Goal: Task Accomplishment & Management: Complete application form

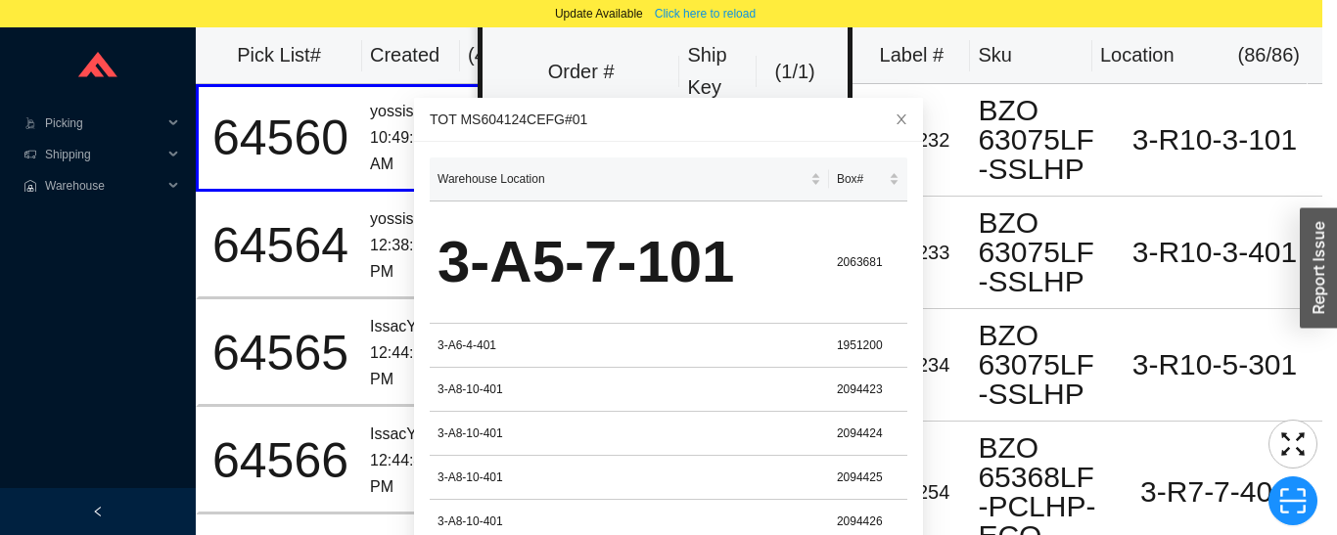
scroll to position [481, 0]
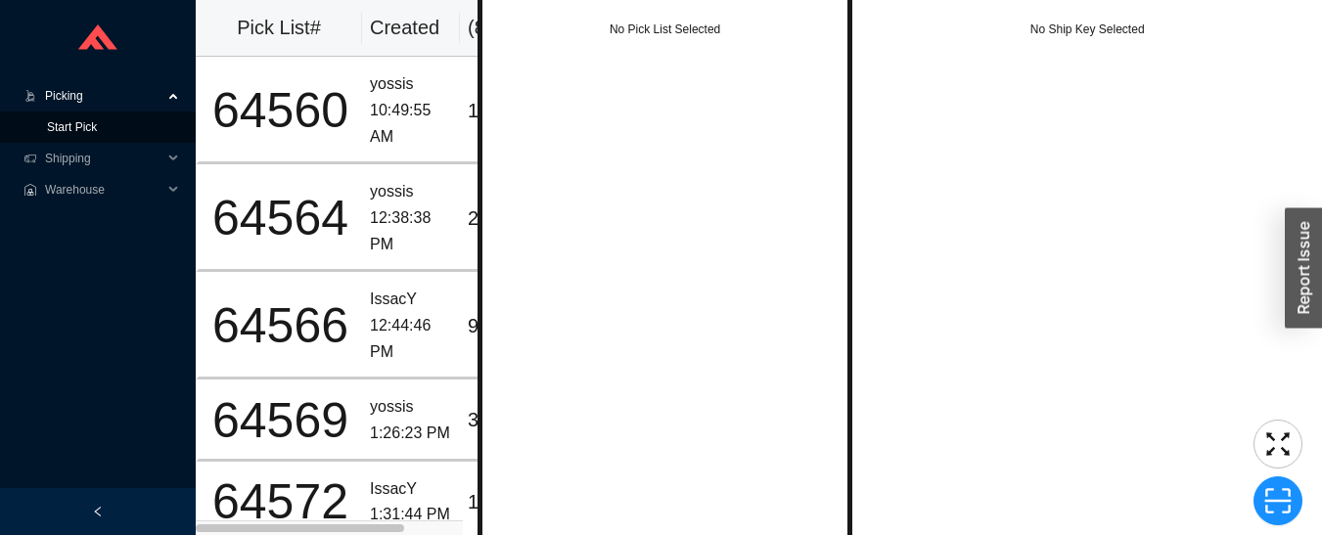
click at [51, 126] on link "Start Pick" at bounding box center [72, 127] width 50 height 14
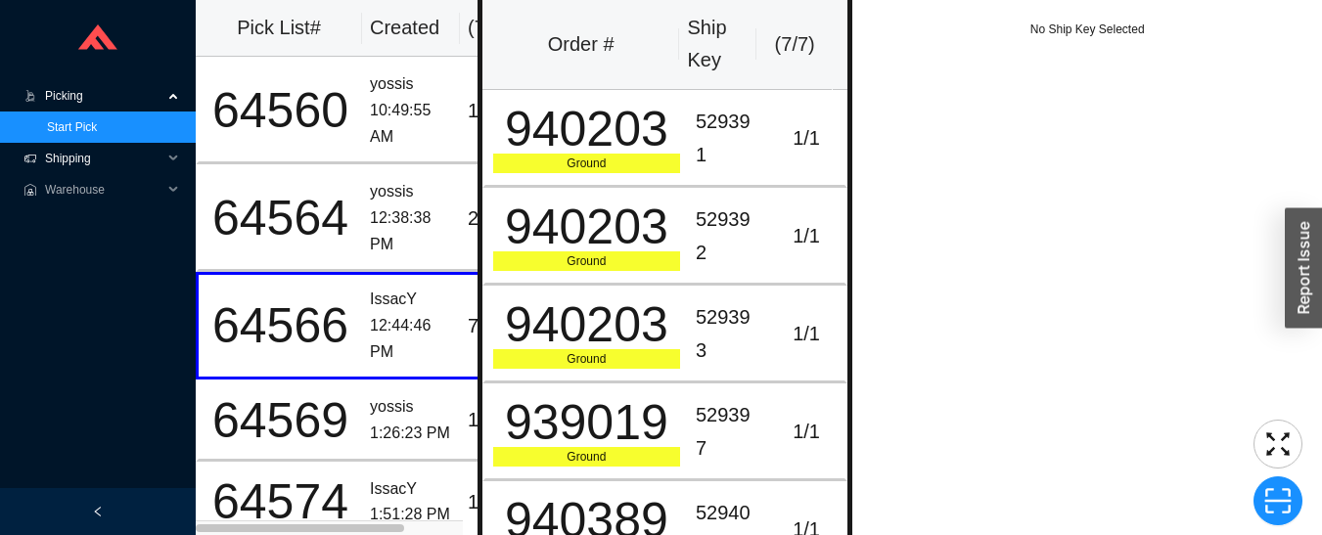
click at [99, 154] on span "Shipping" at bounding box center [103, 158] width 117 height 31
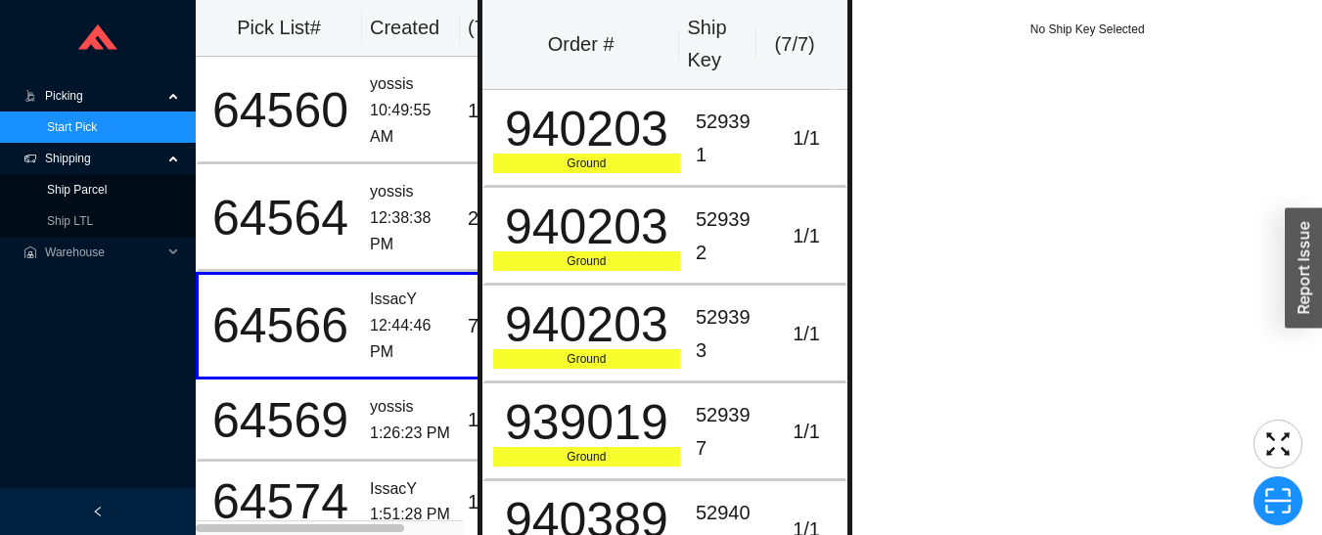
click at [87, 193] on link "Ship Parcel" at bounding box center [77, 190] width 60 height 14
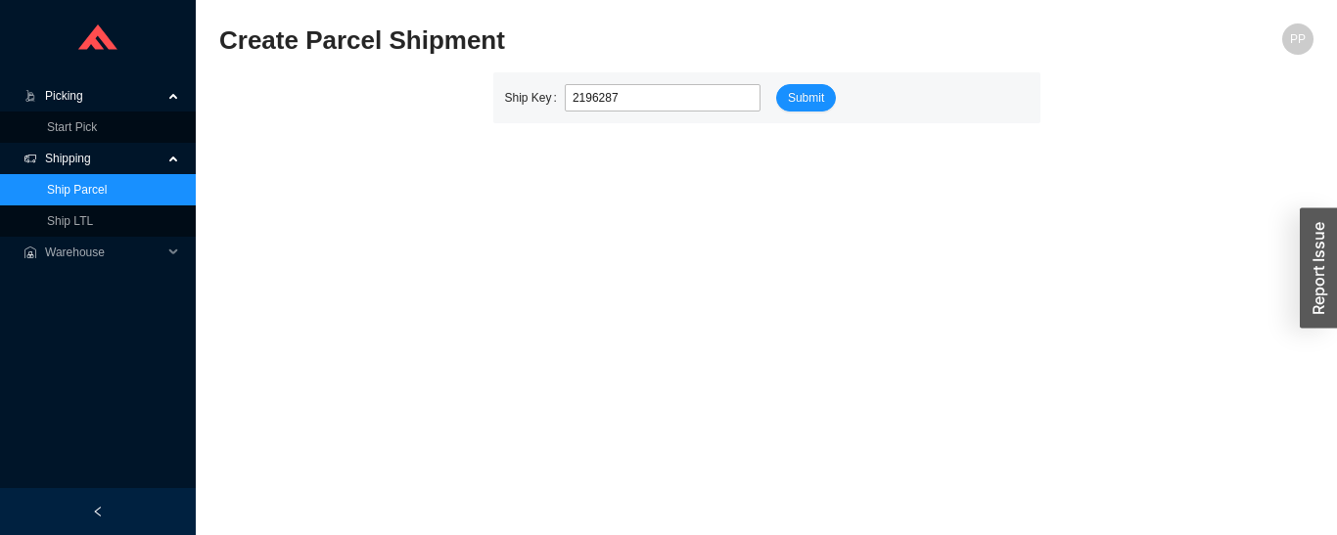
type input "2196287"
click at [51, 96] on span "Picking" at bounding box center [103, 95] width 117 height 31
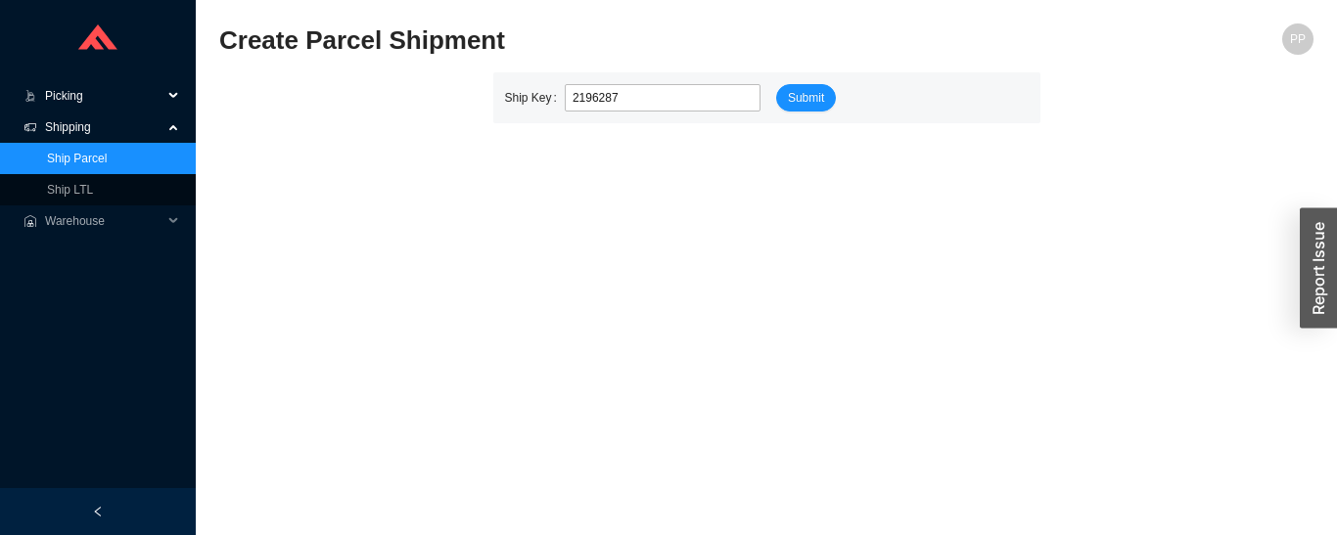
click at [51, 96] on span "Picking" at bounding box center [103, 95] width 117 height 31
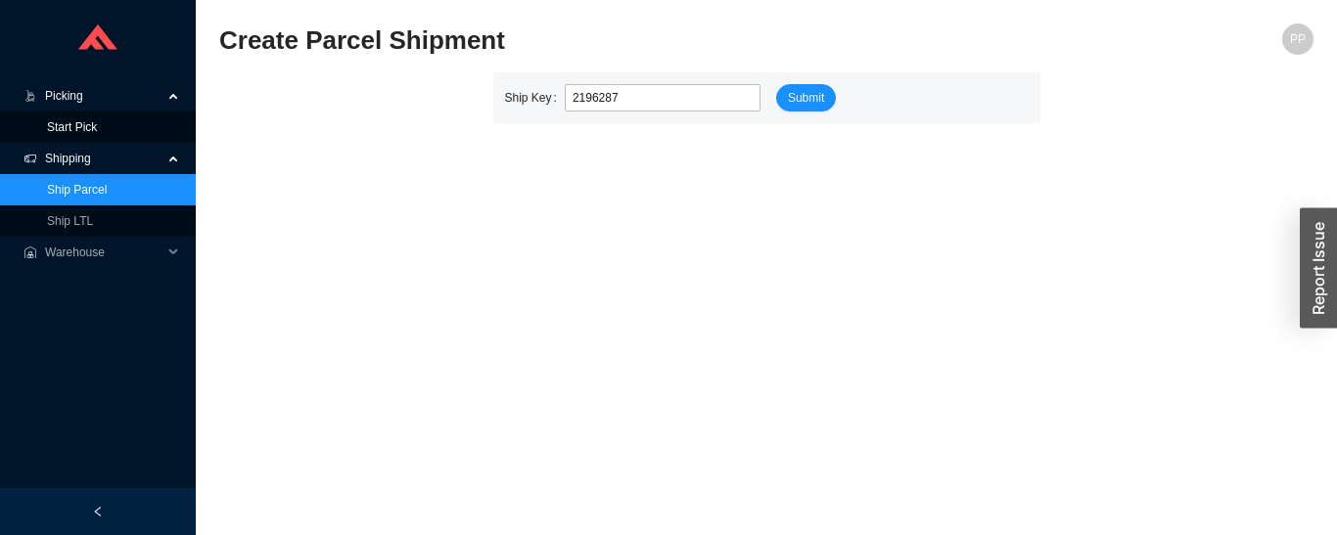
click at [47, 128] on link "Start Pick" at bounding box center [72, 127] width 50 height 14
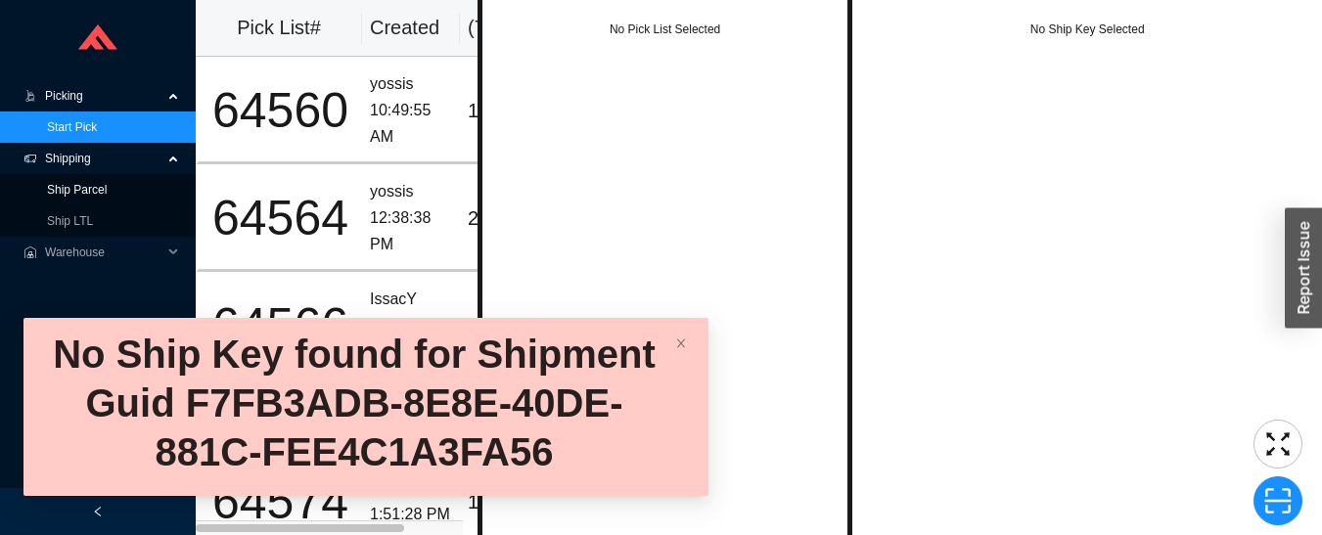
click at [53, 186] on link "Ship Parcel" at bounding box center [77, 190] width 60 height 14
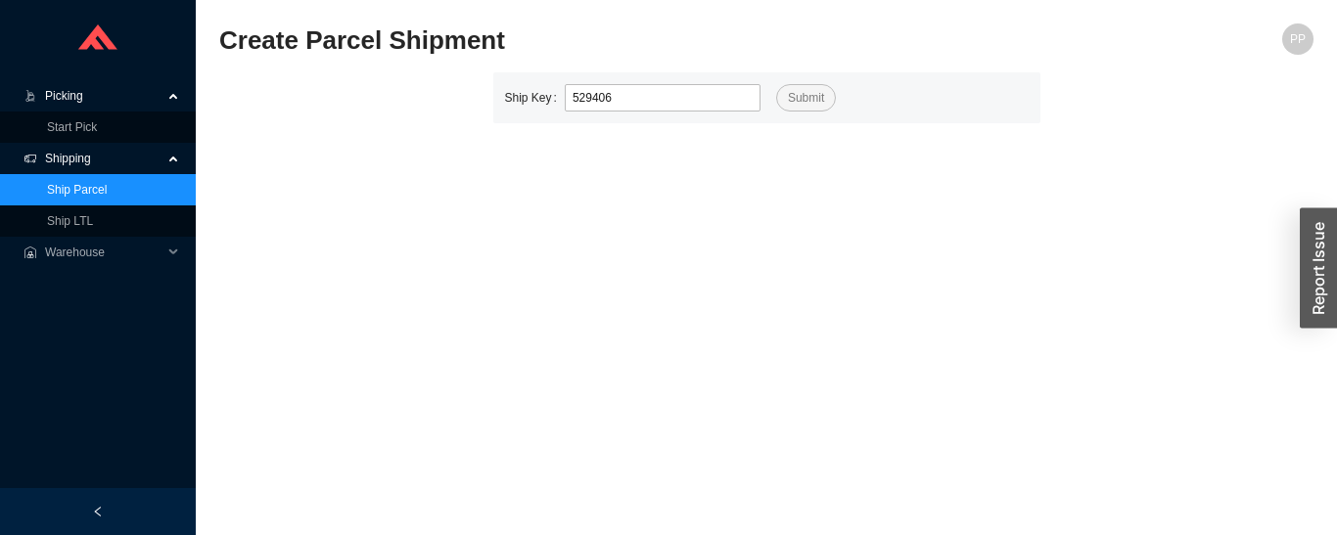
type input "529406"
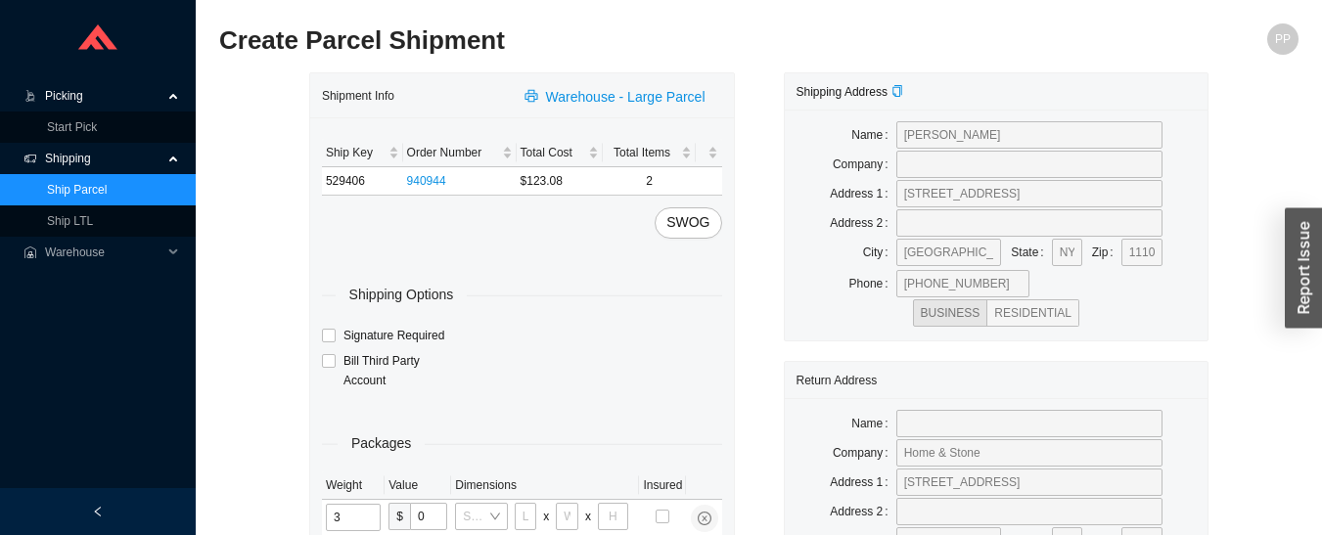
type input "30"
type input "26"
type input "20"
type input "12"
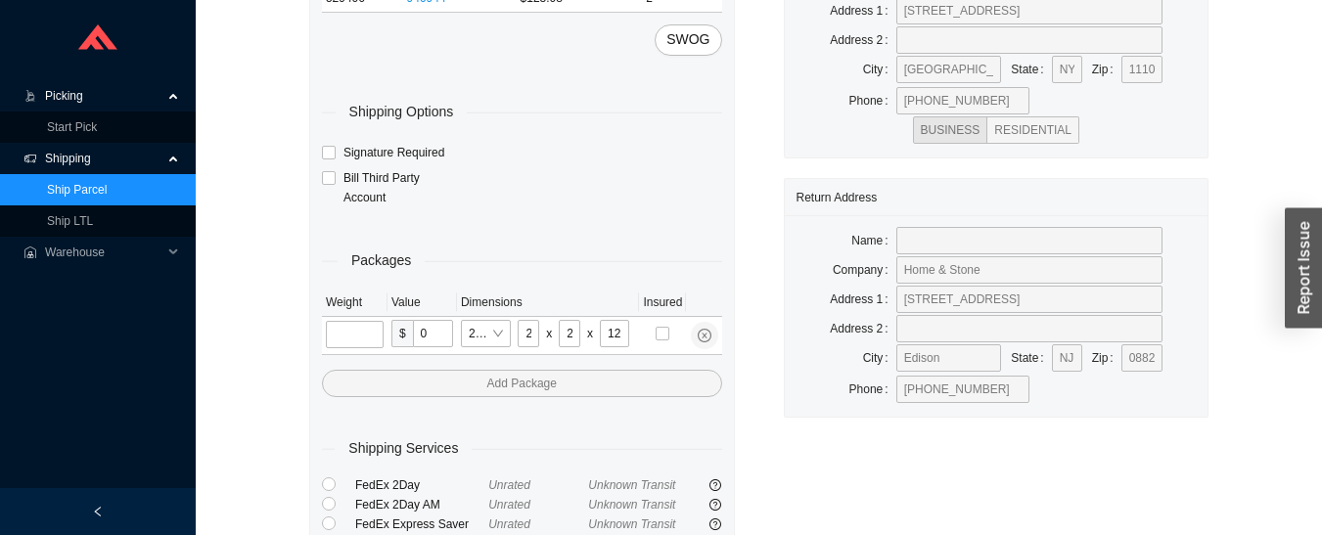
scroll to position [185, 0]
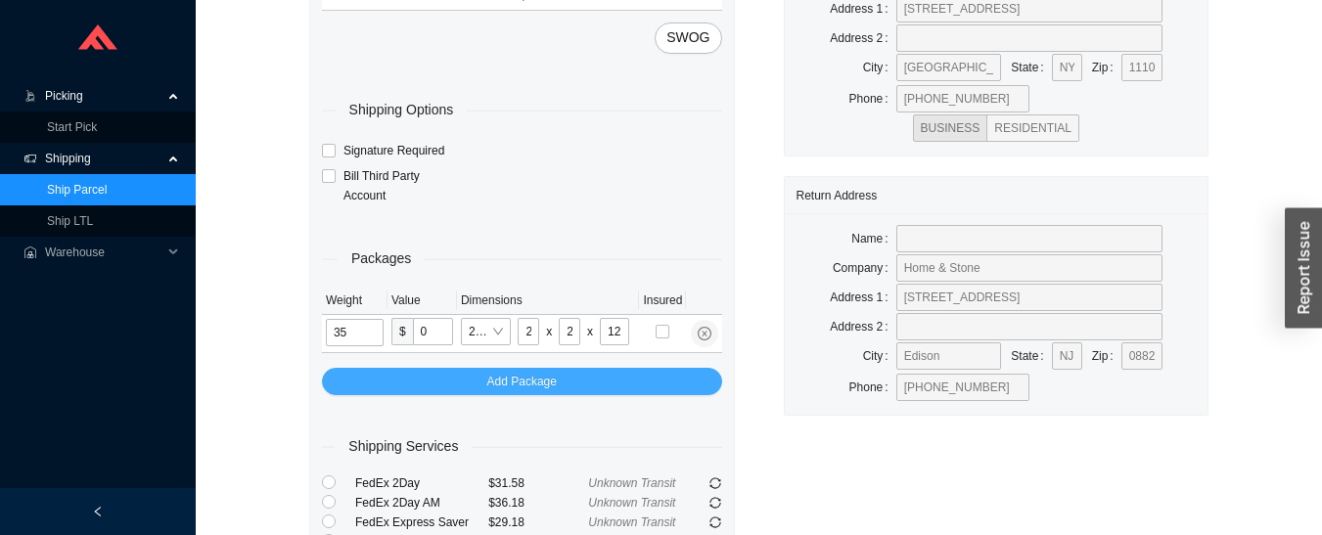
type input "35"
click at [494, 384] on span "Add Package" at bounding box center [521, 382] width 69 height 20
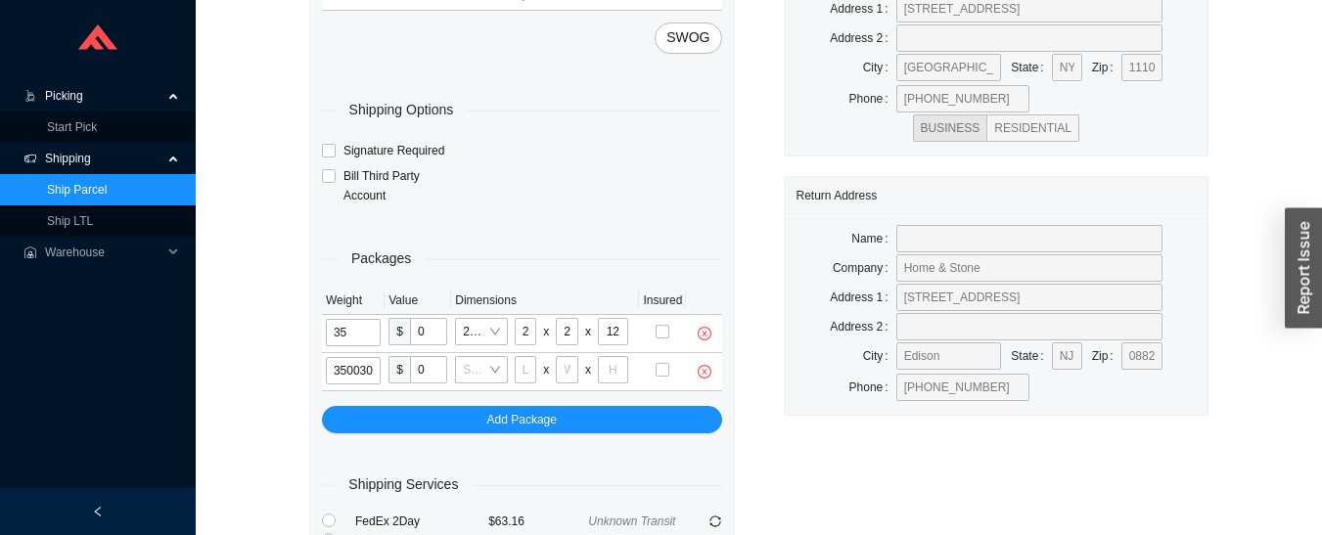
type input "35"
type input "26"
type input "20"
type input "12"
type input "35"
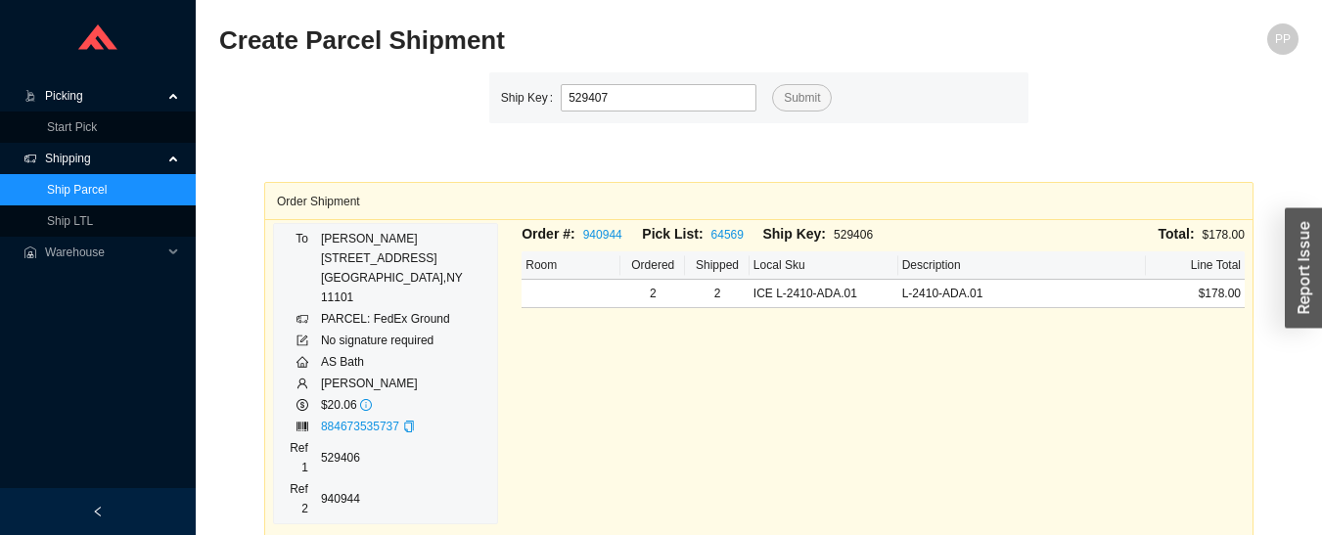
type input "529407"
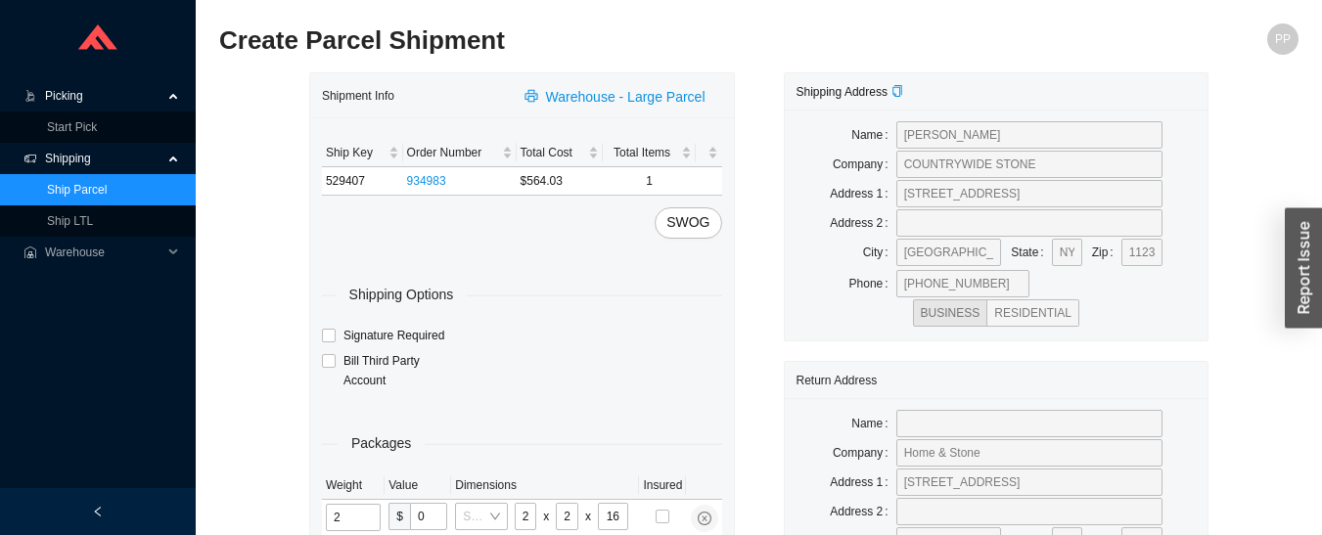
type input "40"
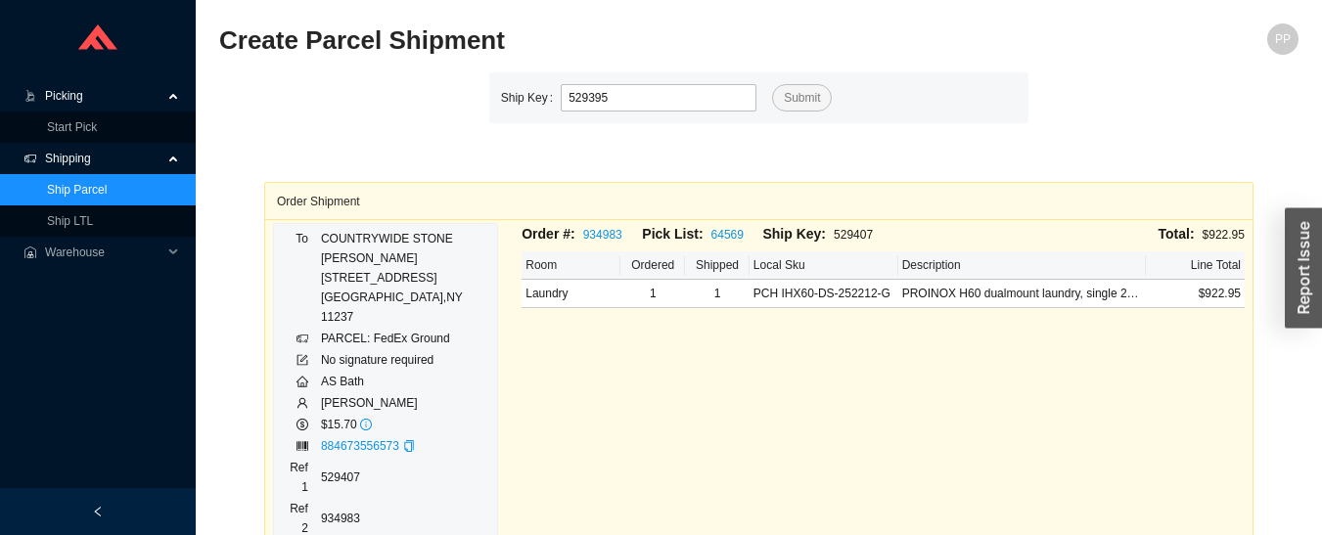
type input "529395"
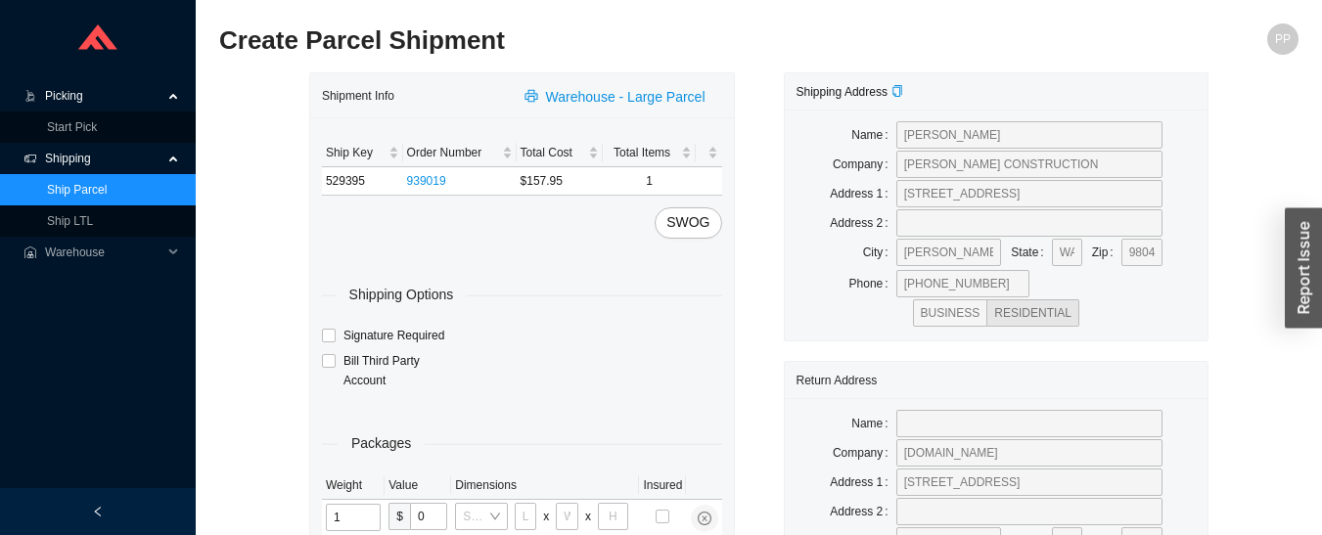
type input "19"
type input "32"
type input "18"
type input "21"
type input "65"
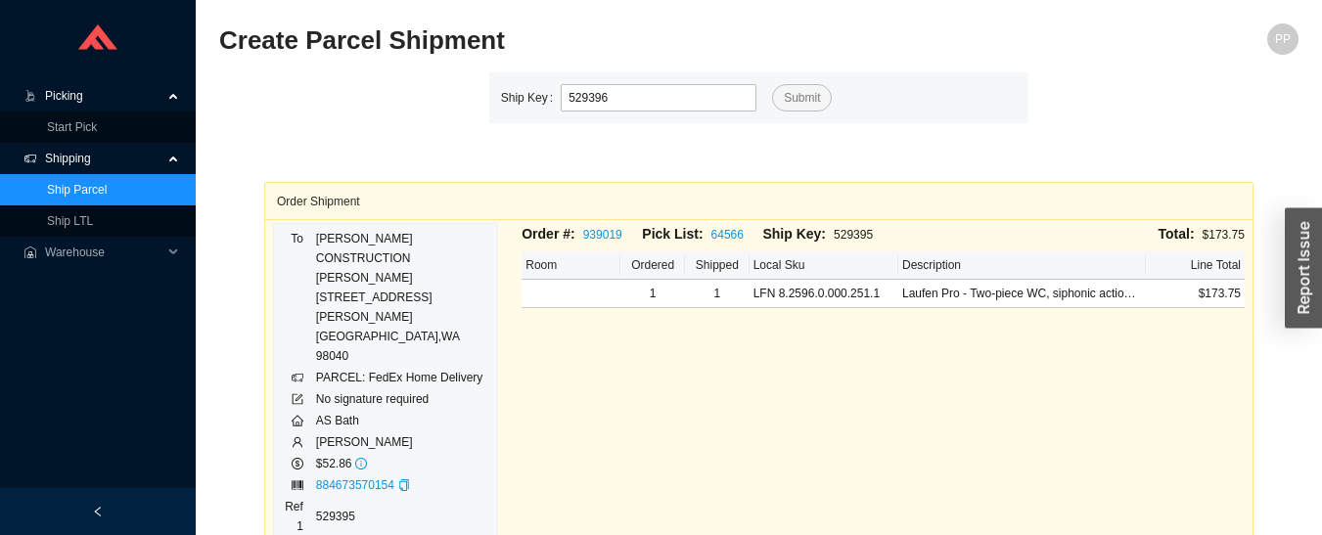
type input "529396"
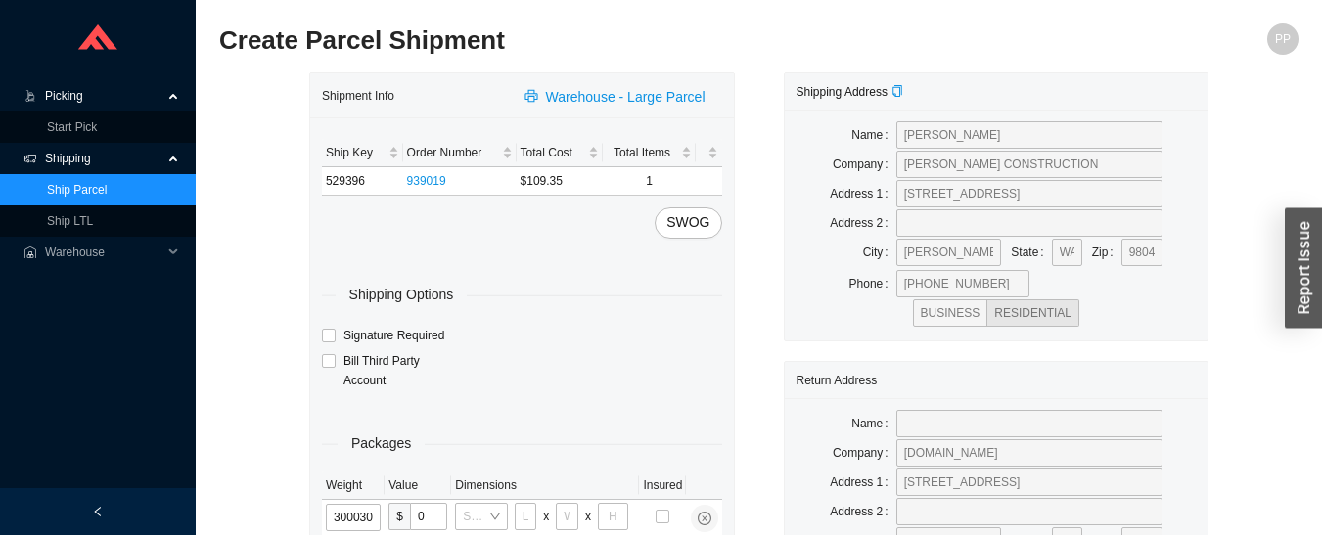
type input "30"
type input "26"
type input "20"
type input "12"
type input "30"
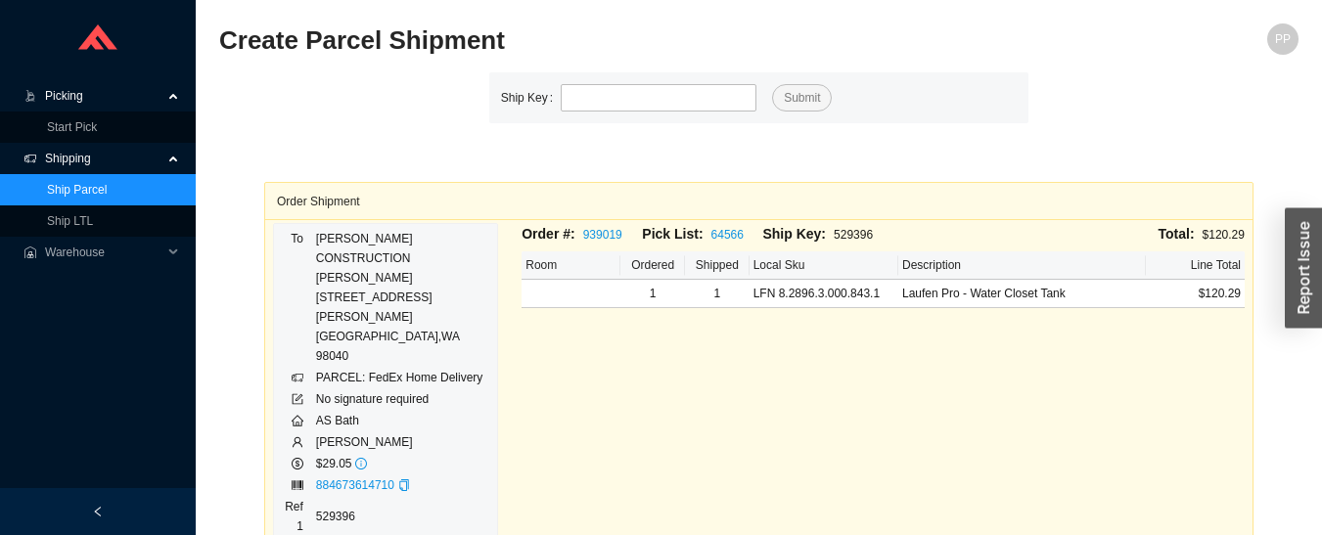
click at [65, 100] on span "Picking" at bounding box center [103, 95] width 117 height 31
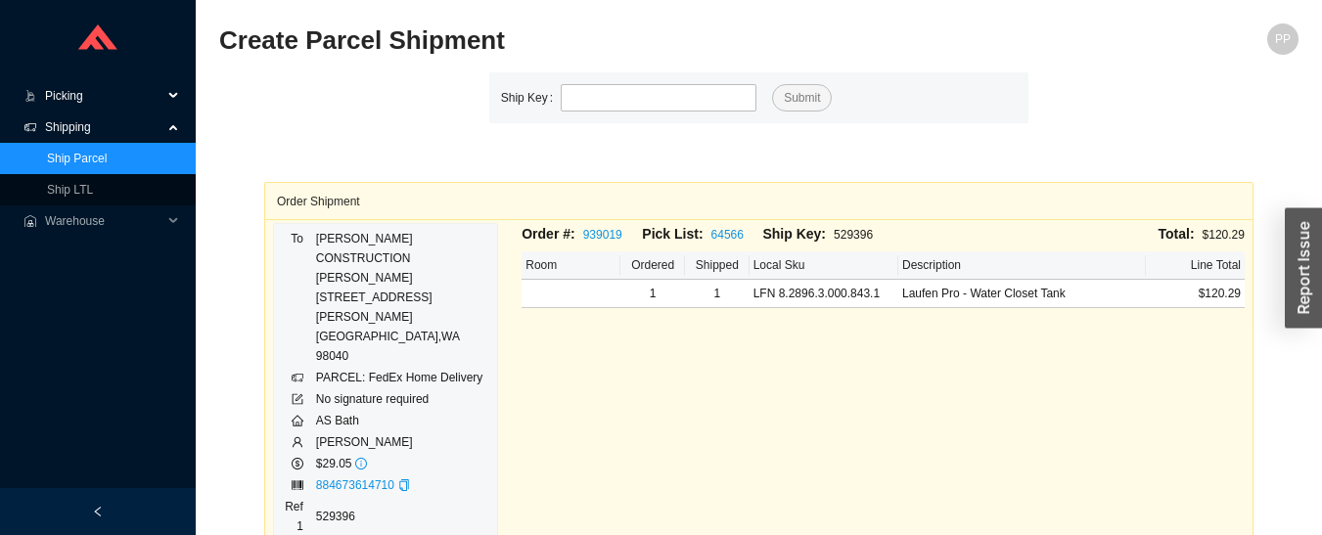
click at [65, 101] on span "Picking" at bounding box center [103, 95] width 117 height 31
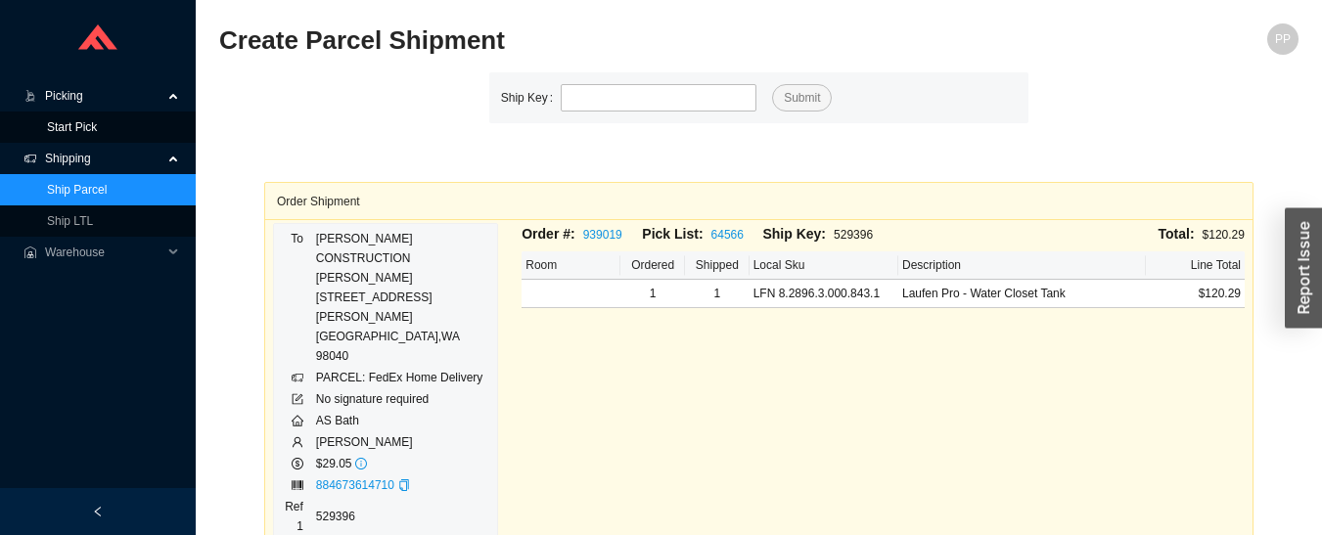
click at [60, 132] on link "Start Pick" at bounding box center [72, 127] width 50 height 14
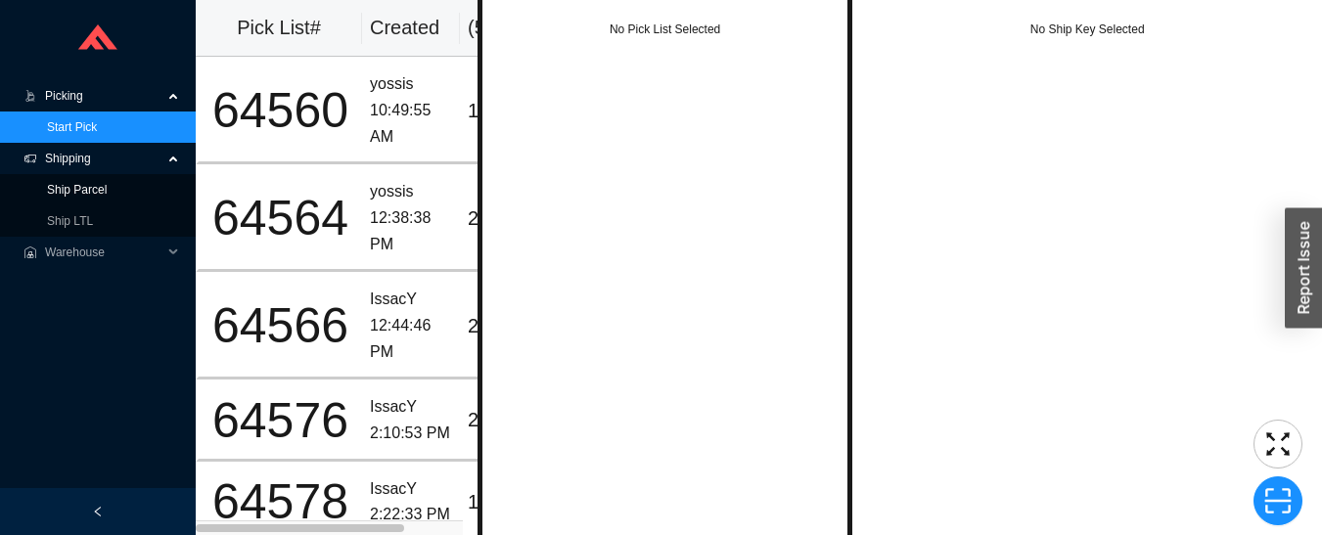
click at [47, 190] on link "Ship Parcel" at bounding box center [77, 190] width 60 height 14
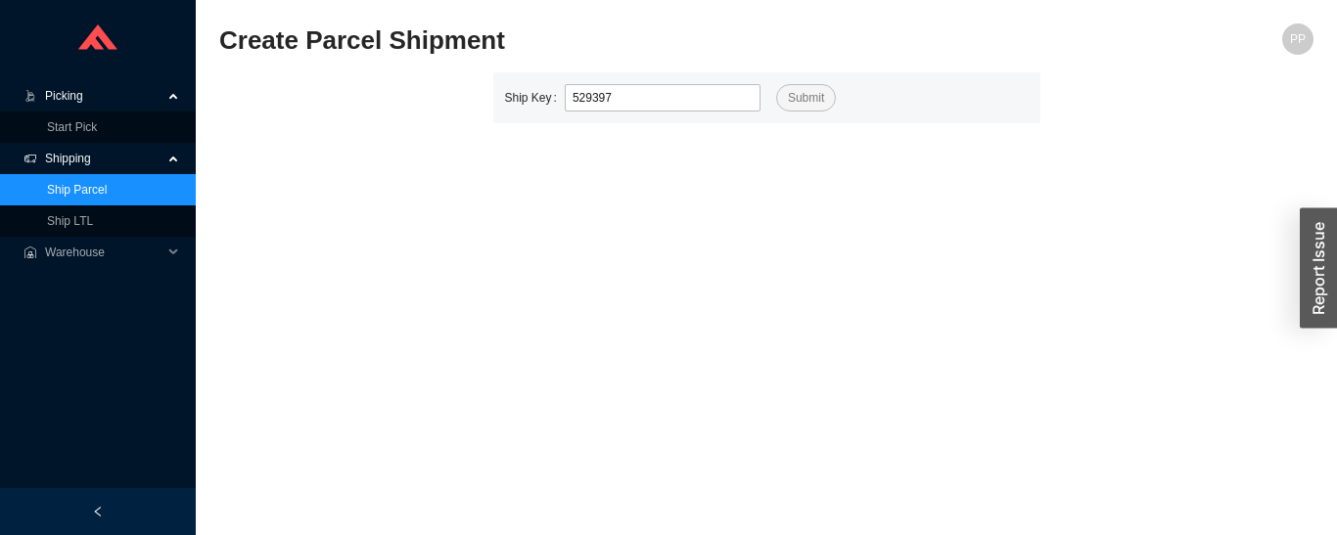
type input "529397"
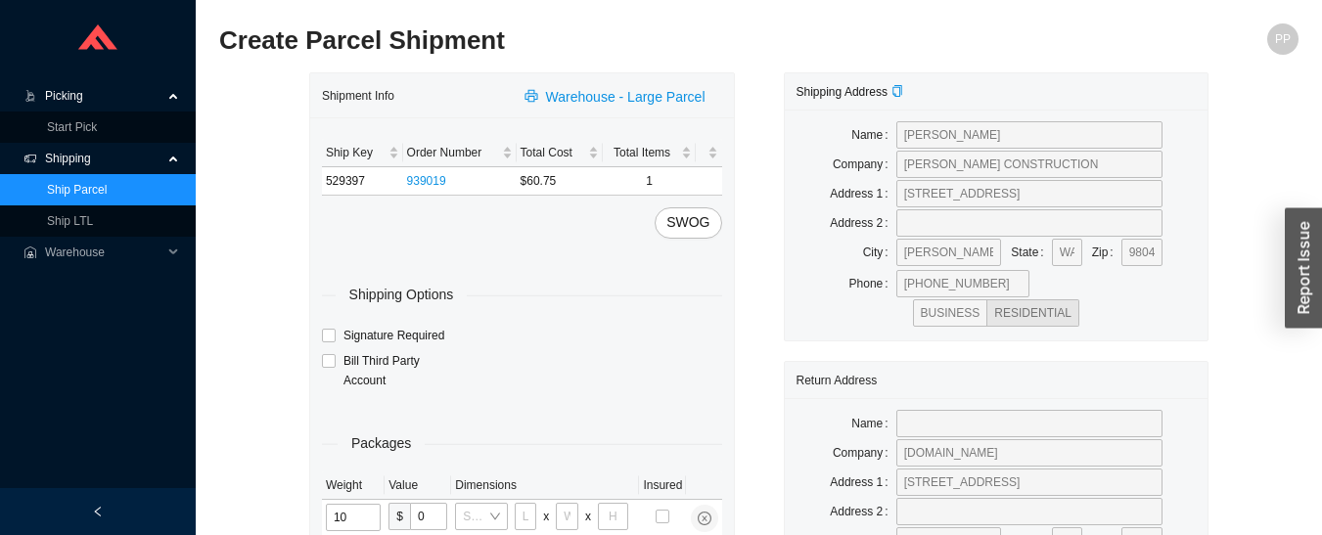
type input "10"
type input "28"
type input "19"
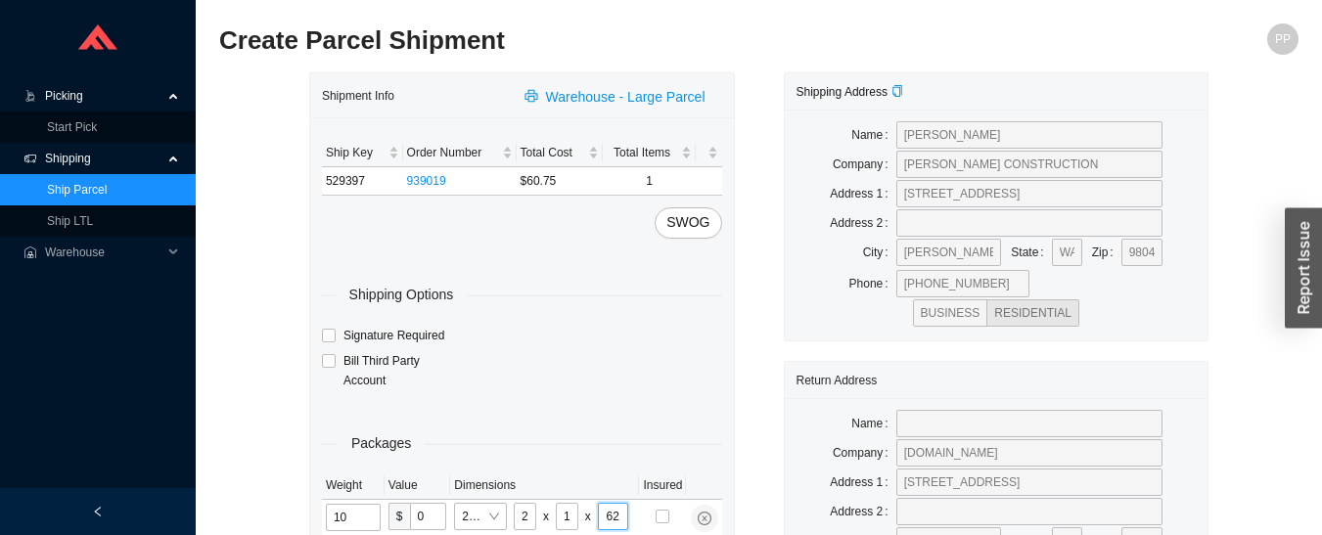
type input "6"
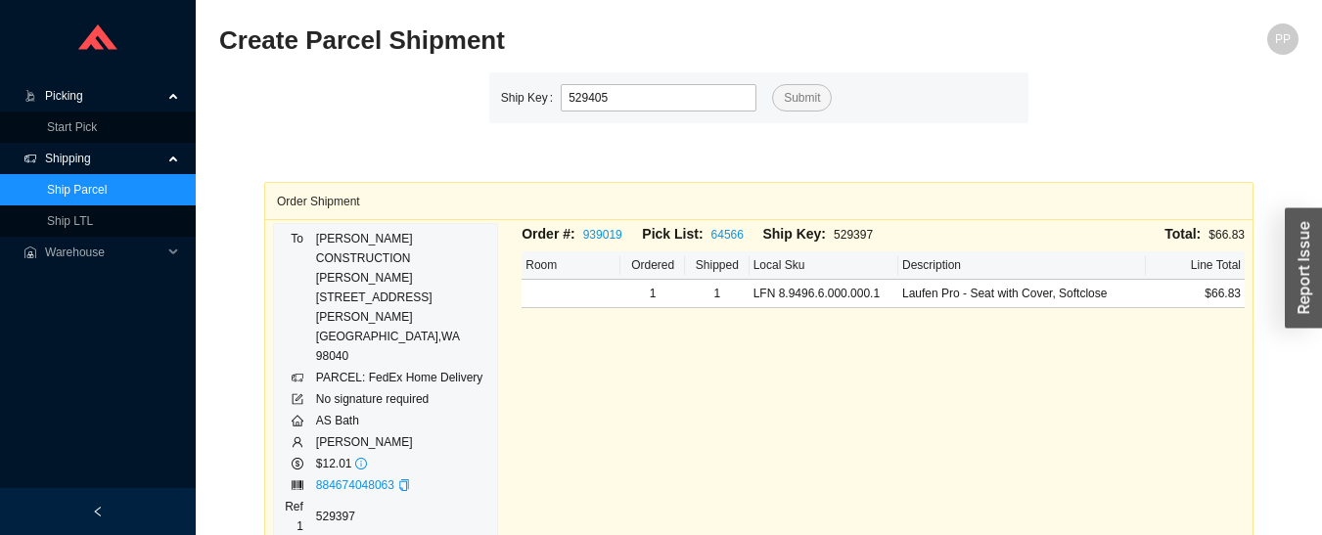
type input "529405"
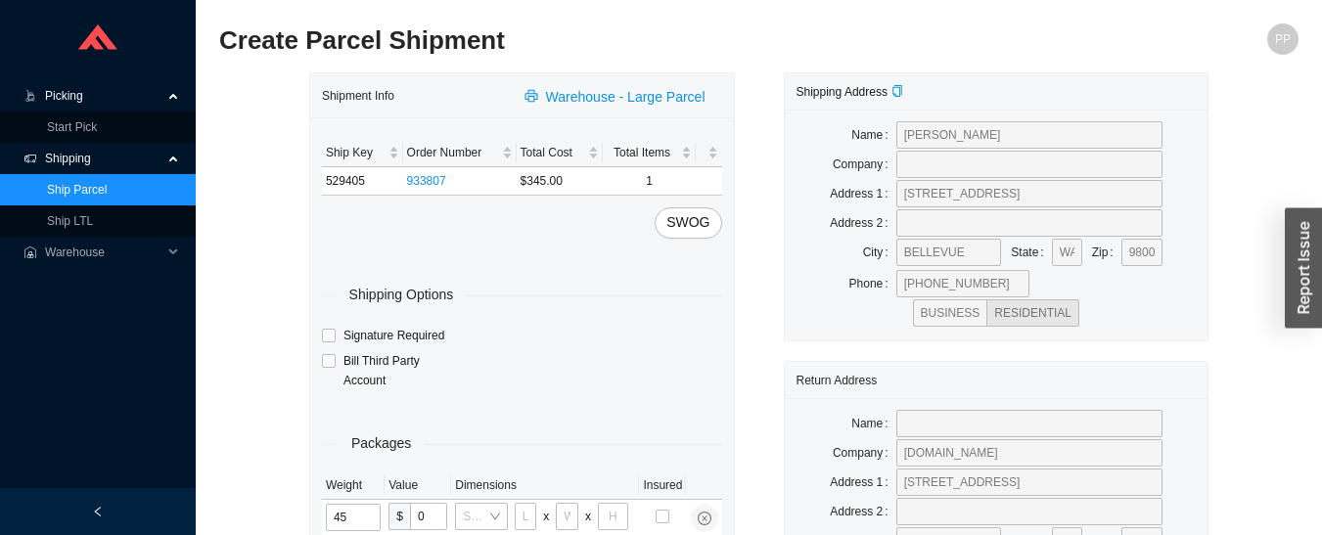
type input "45"
type input "37"
type input "25"
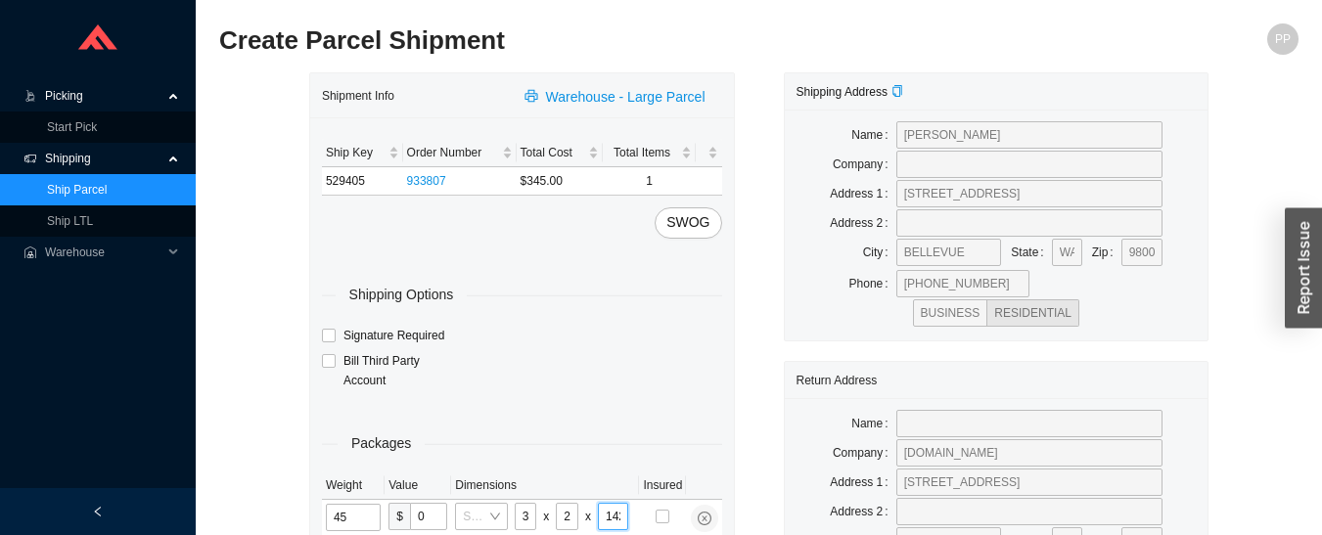
type input "14"
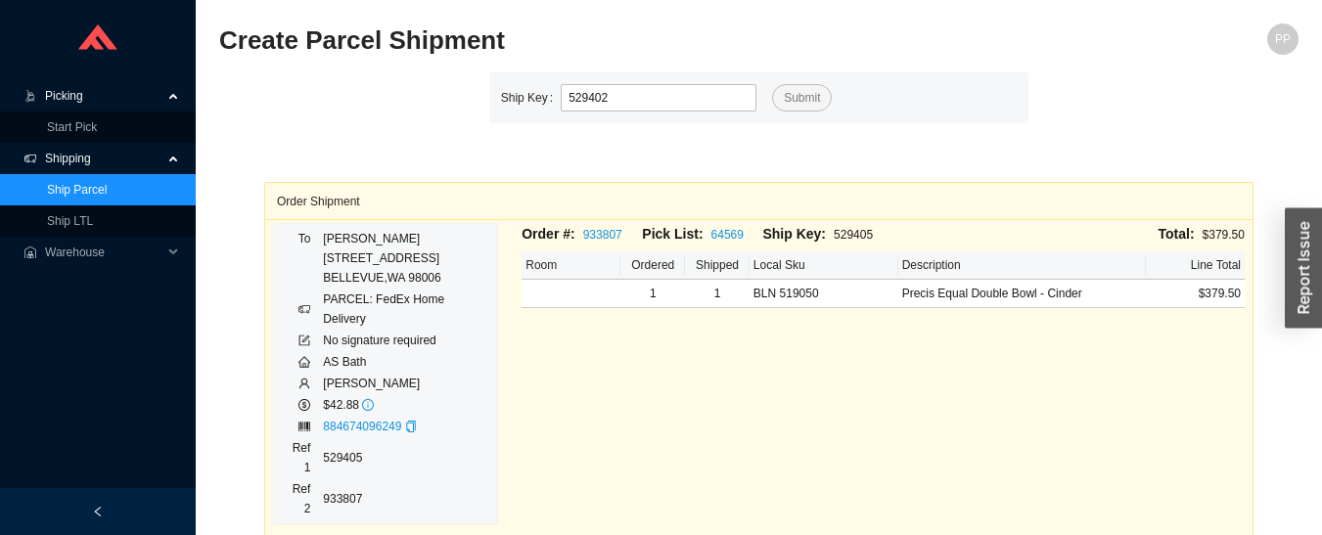
type input "529402"
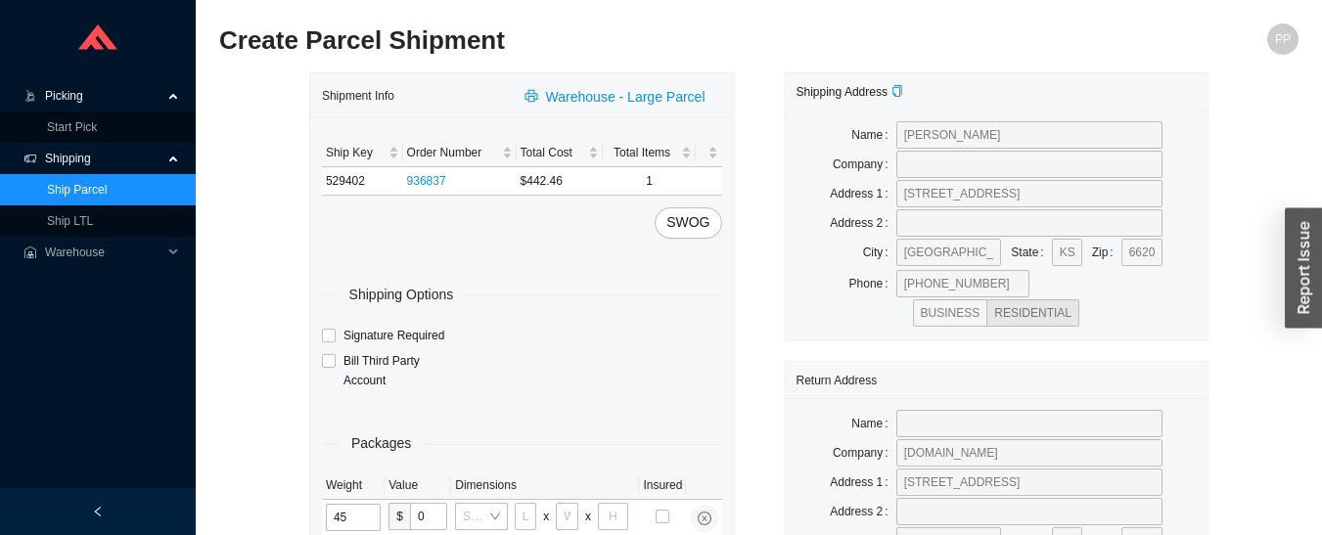
type input "45"
type input "35"
type input "25"
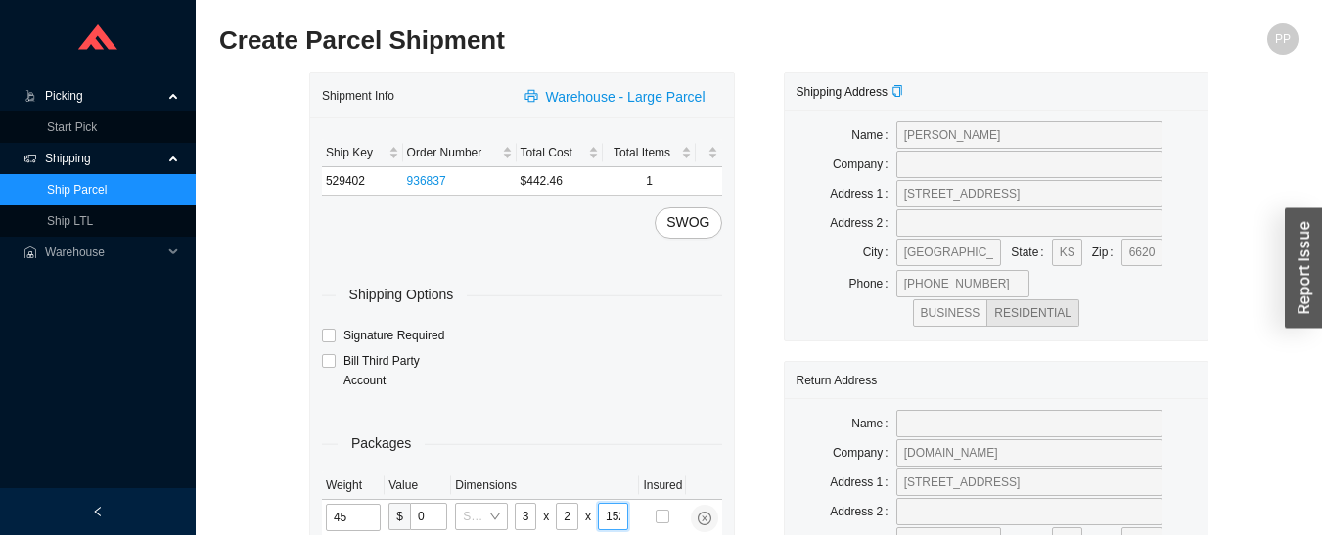
type input "15"
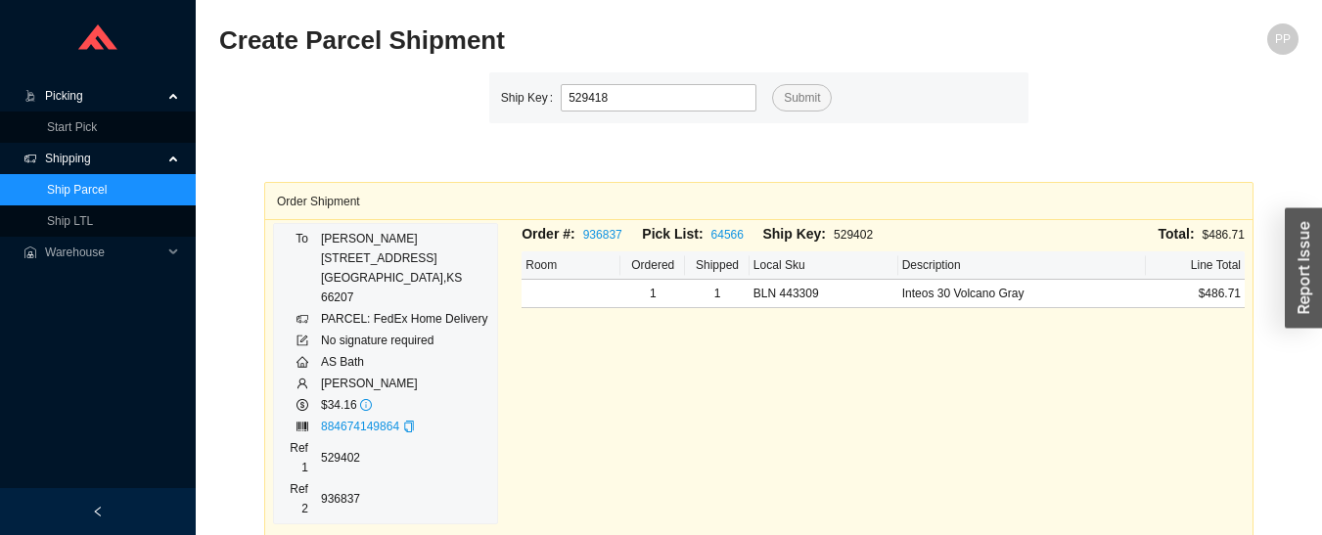
type input "529418"
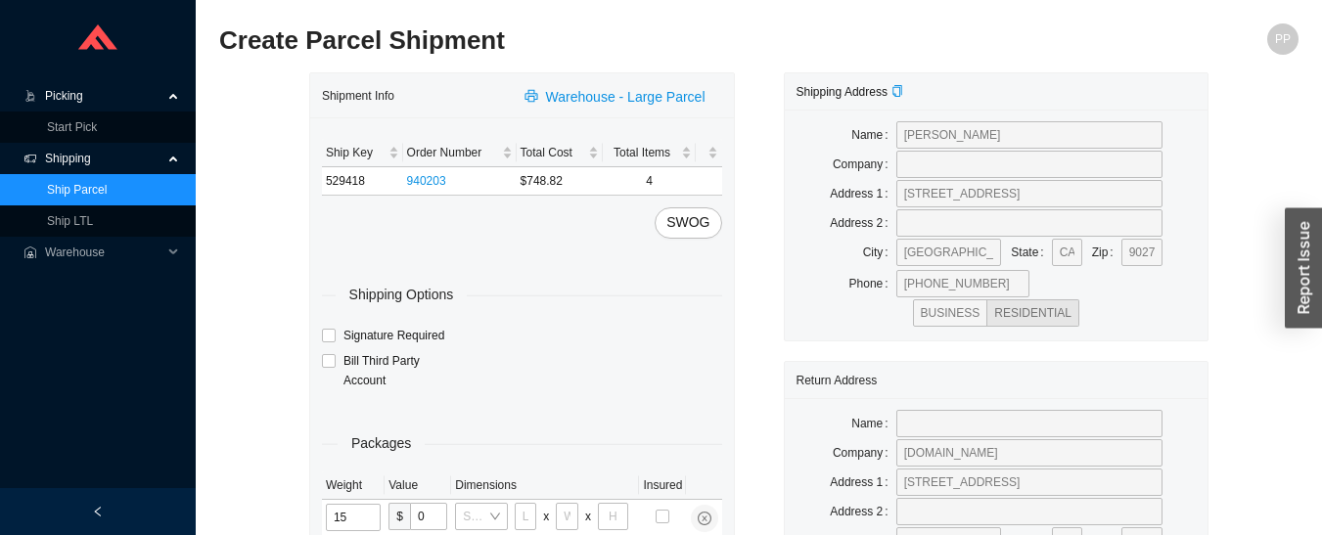
type input "15"
type input "44"
type input "32"
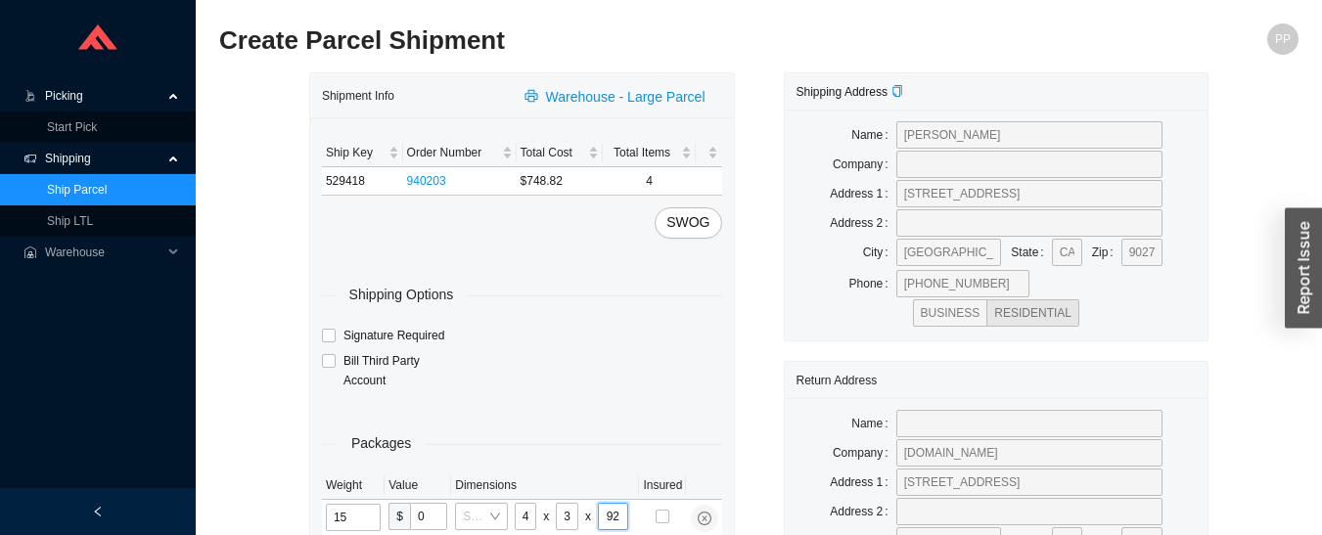
type input "9"
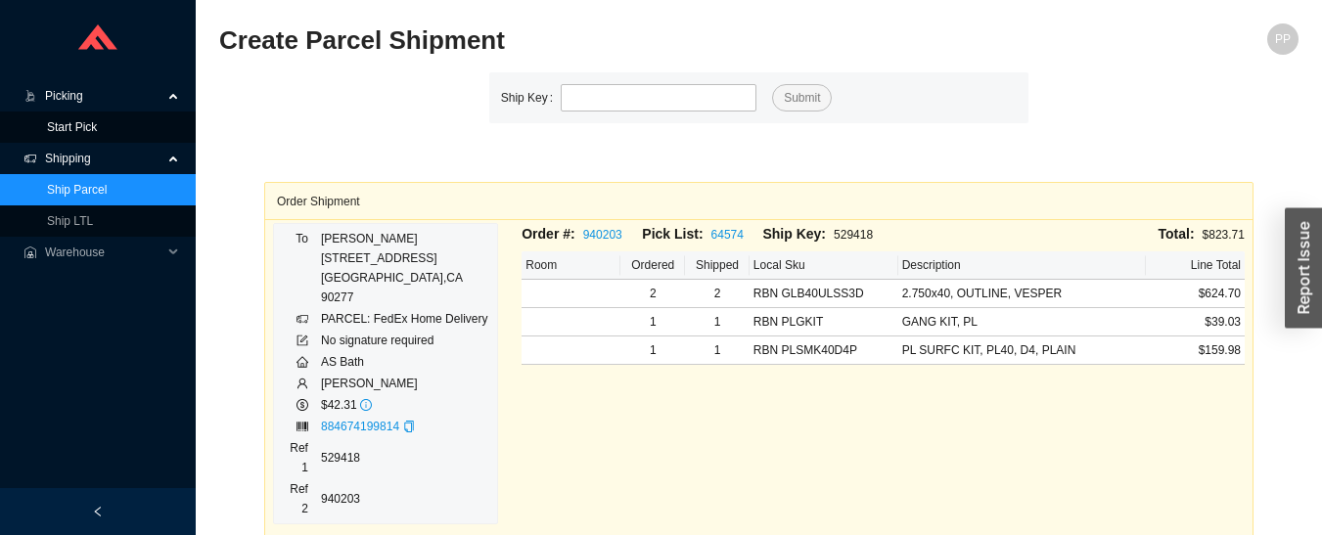
click at [47, 122] on link "Start Pick" at bounding box center [72, 127] width 50 height 14
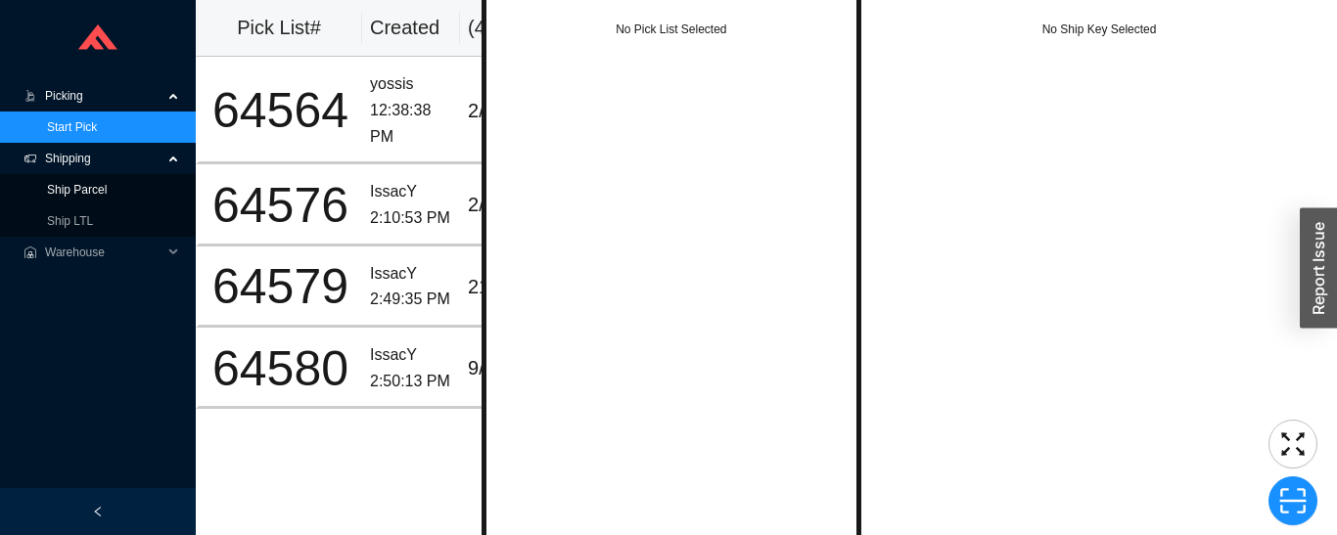
click at [47, 197] on link "Ship Parcel" at bounding box center [77, 190] width 60 height 14
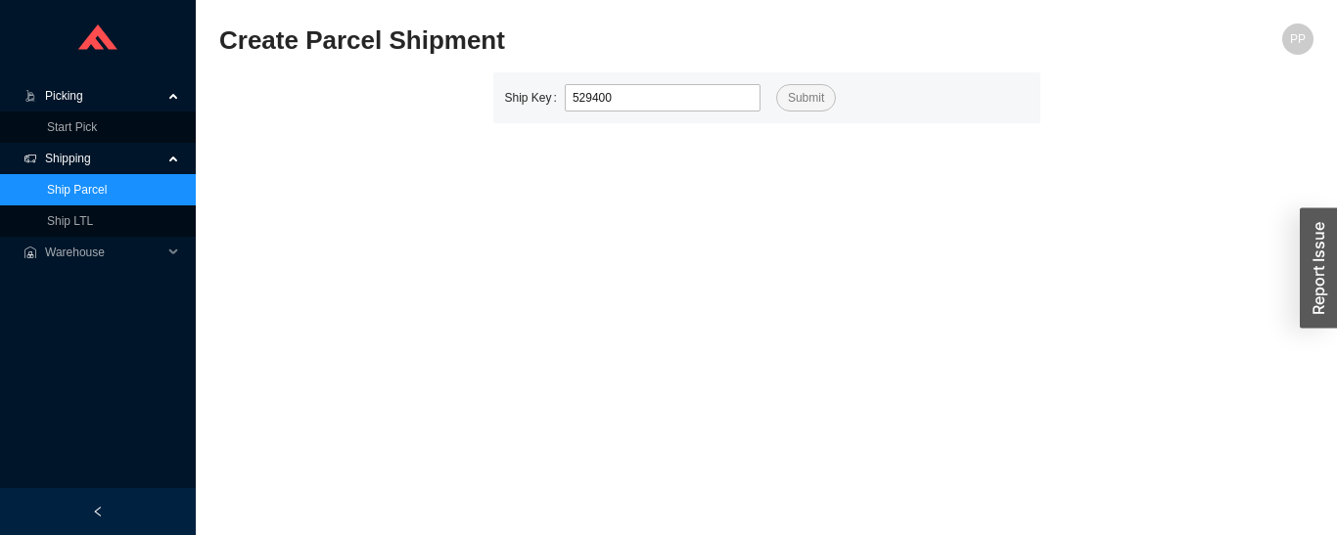
type input "529400"
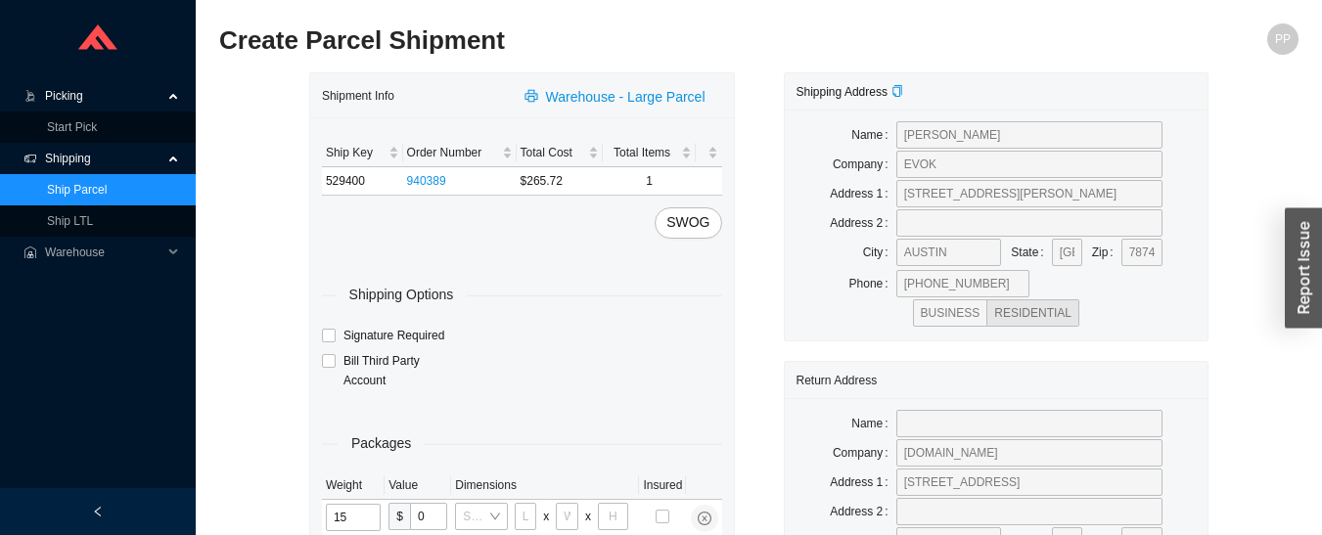
type input "15"
type input "48"
type input "19"
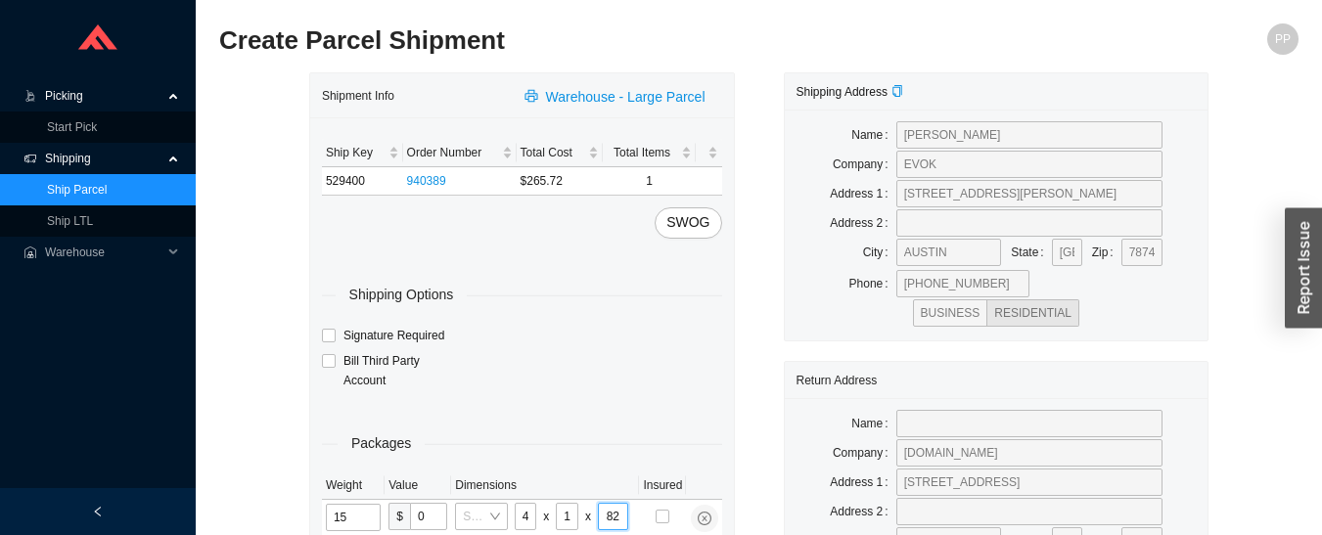
type input "8"
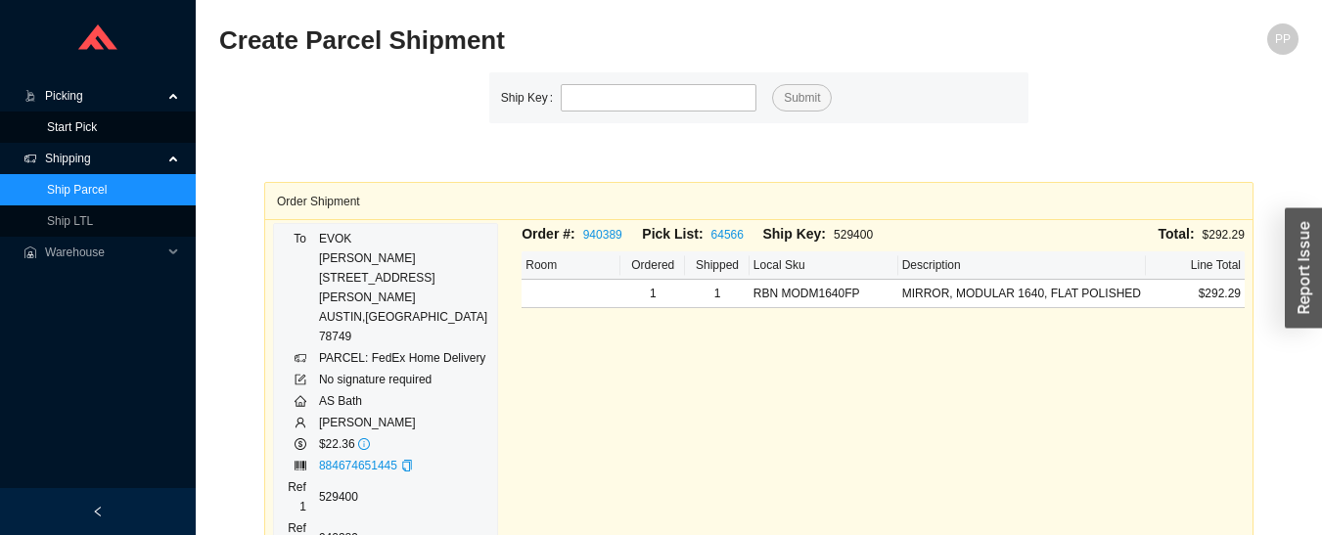
click at [57, 126] on link "Start Pick" at bounding box center [72, 127] width 50 height 14
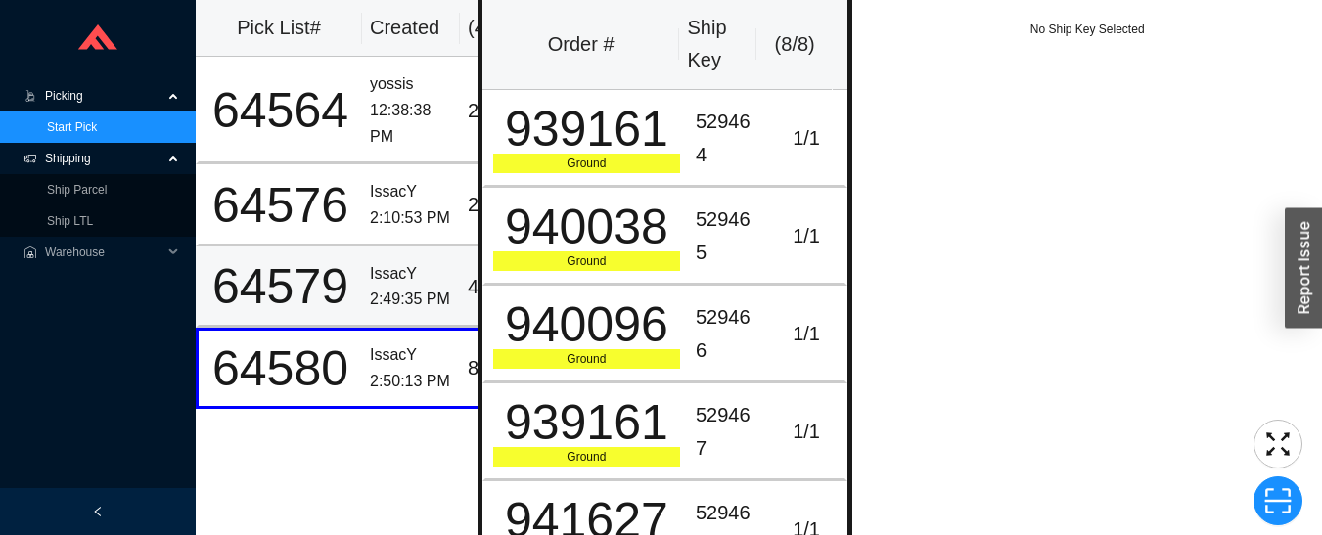
click at [373, 287] on div "2:49:35 PM" at bounding box center [411, 300] width 82 height 26
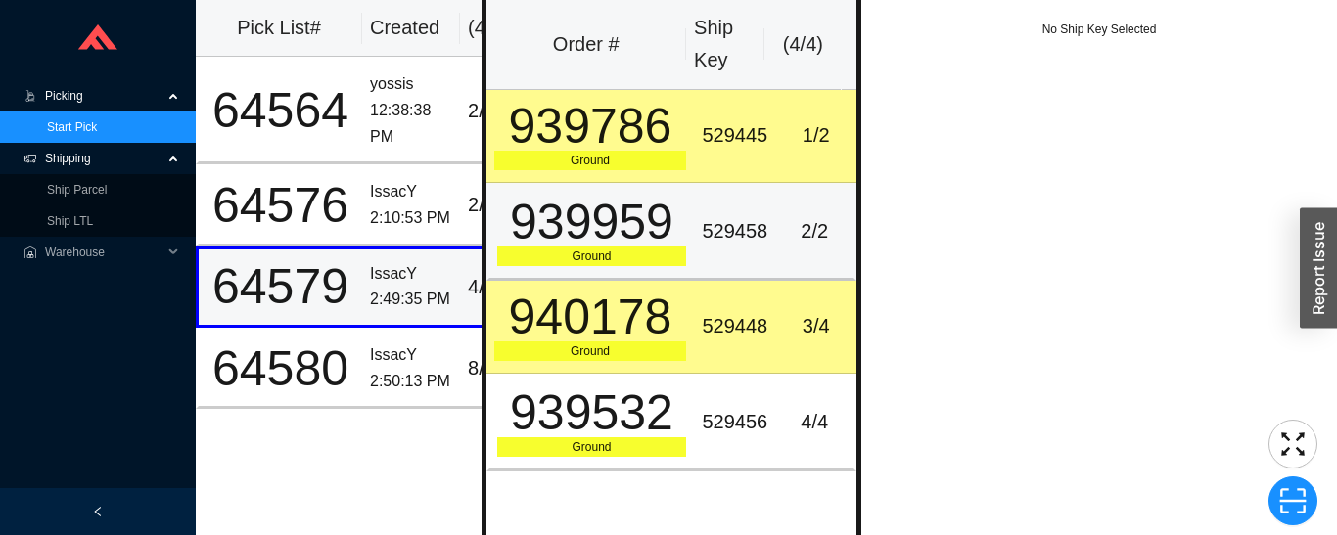
click at [632, 243] on div "939959" at bounding box center [592, 222] width 190 height 49
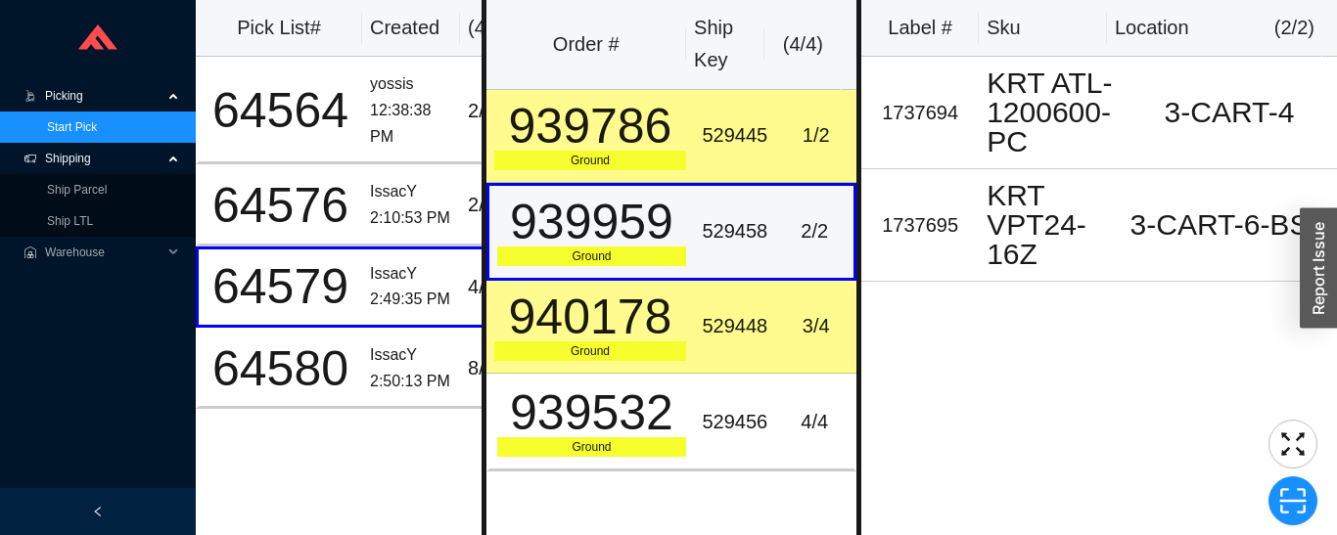
click at [694, 314] on td "529448" at bounding box center [734, 327] width 81 height 93
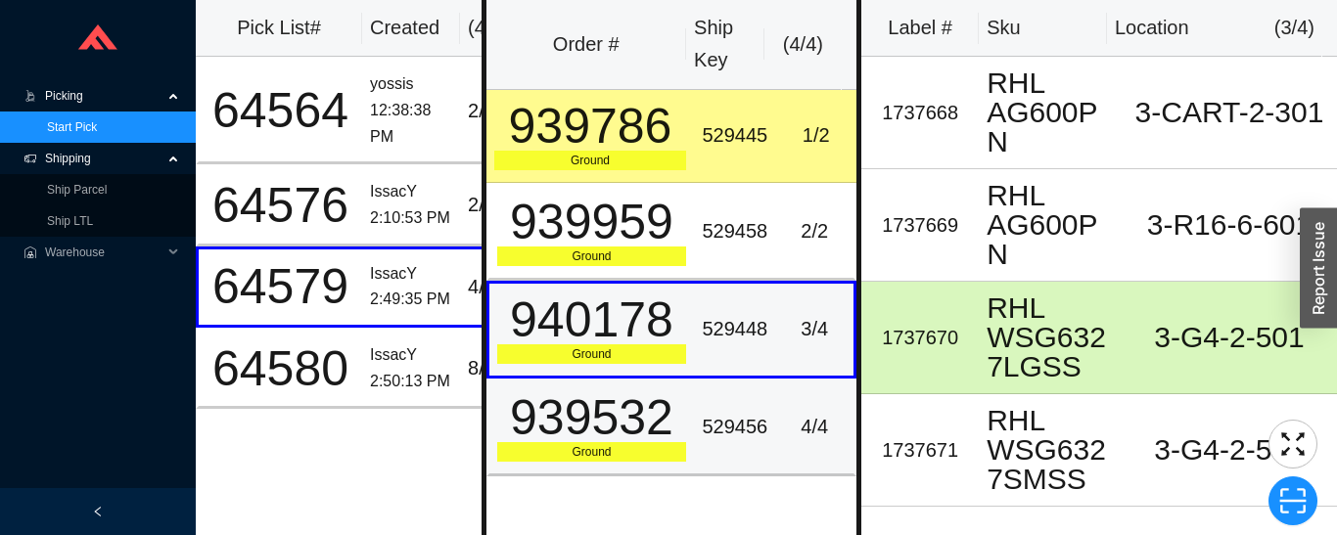
click at [702, 425] on div "529456" at bounding box center [735, 427] width 66 height 32
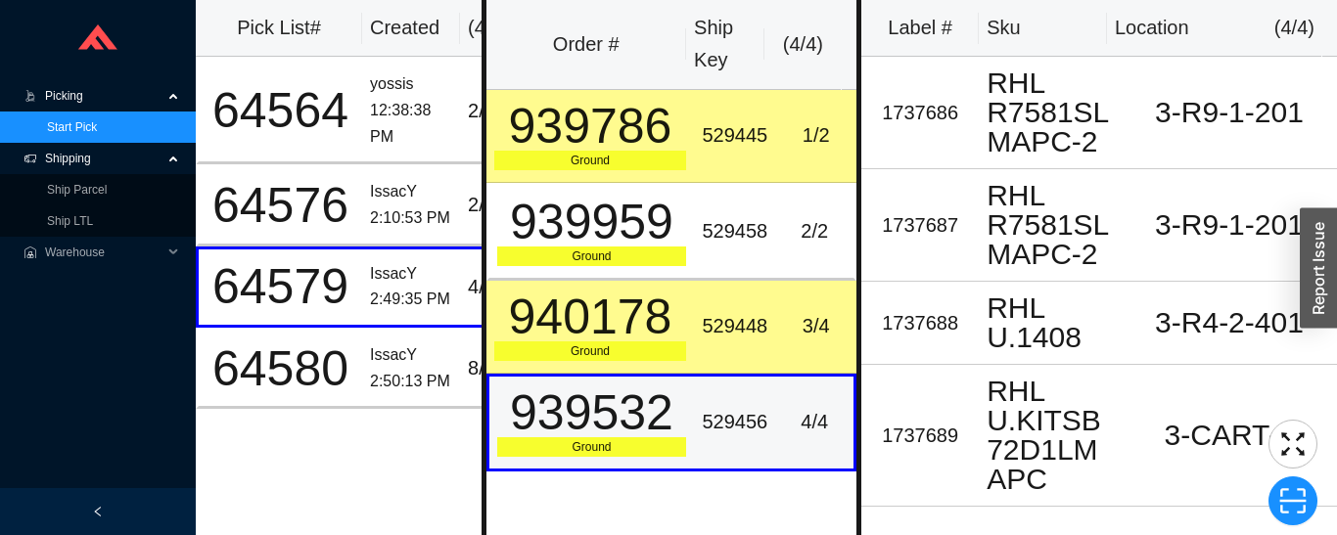
click at [673, 126] on div "939786" at bounding box center [590, 126] width 193 height 49
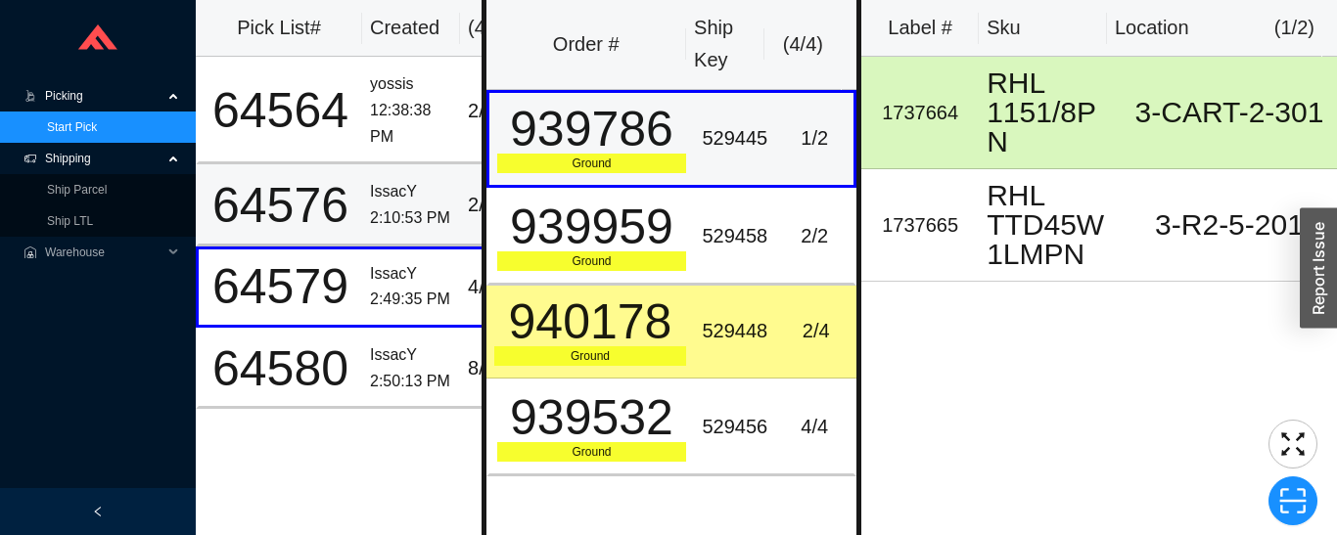
click at [372, 198] on div "IssacY" at bounding box center [411, 192] width 82 height 26
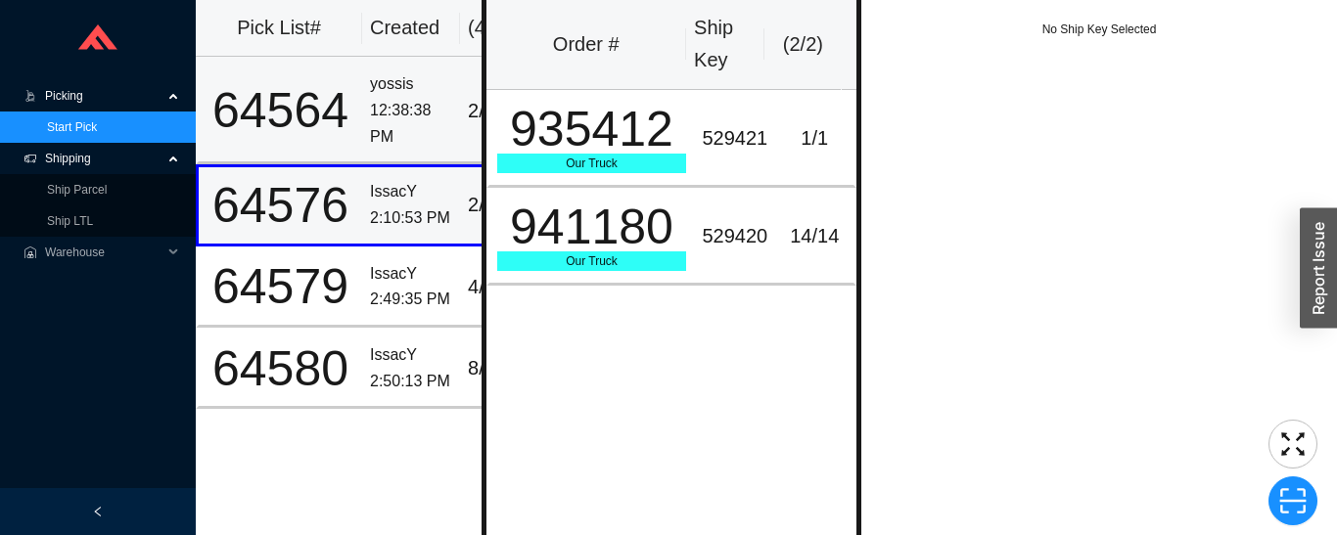
click at [405, 112] on div "12:38:38 PM" at bounding box center [411, 124] width 82 height 52
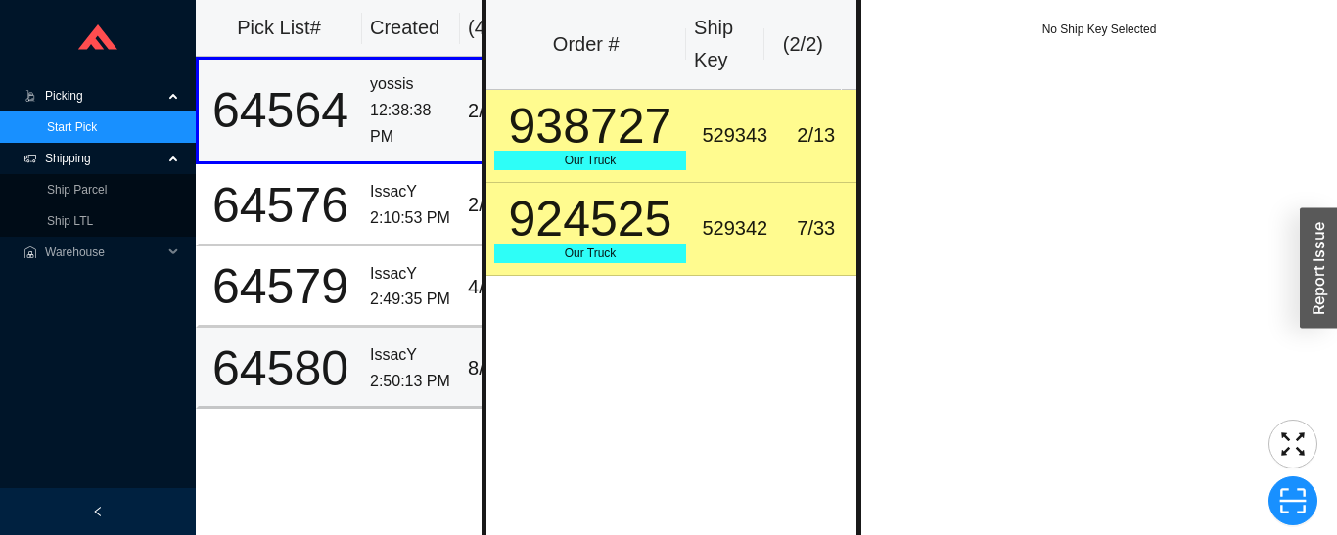
click at [342, 372] on div "64580" at bounding box center [280, 368] width 148 height 49
